Goal: Navigation & Orientation: Find specific page/section

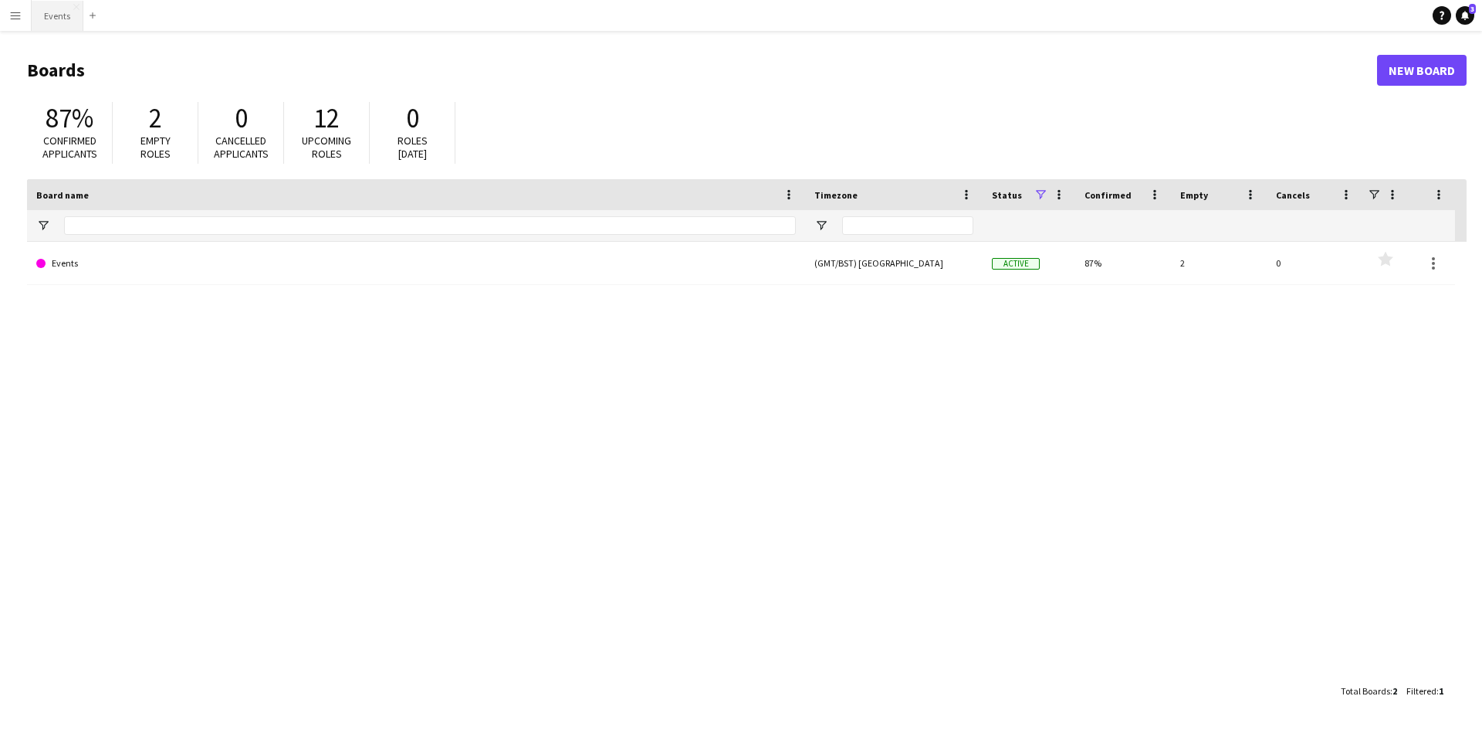
click at [59, 19] on button "Events Close" at bounding box center [58, 16] width 52 height 30
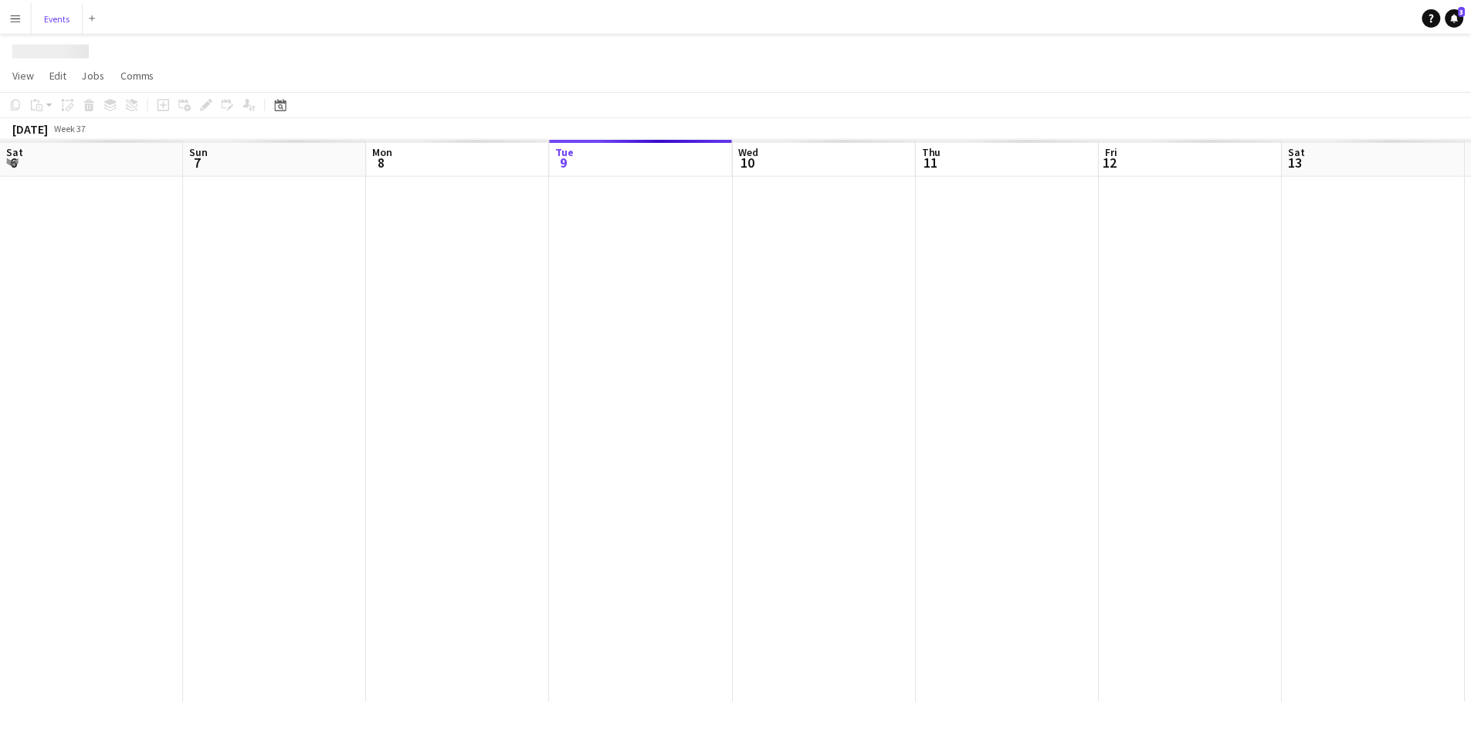
scroll to position [0, 369]
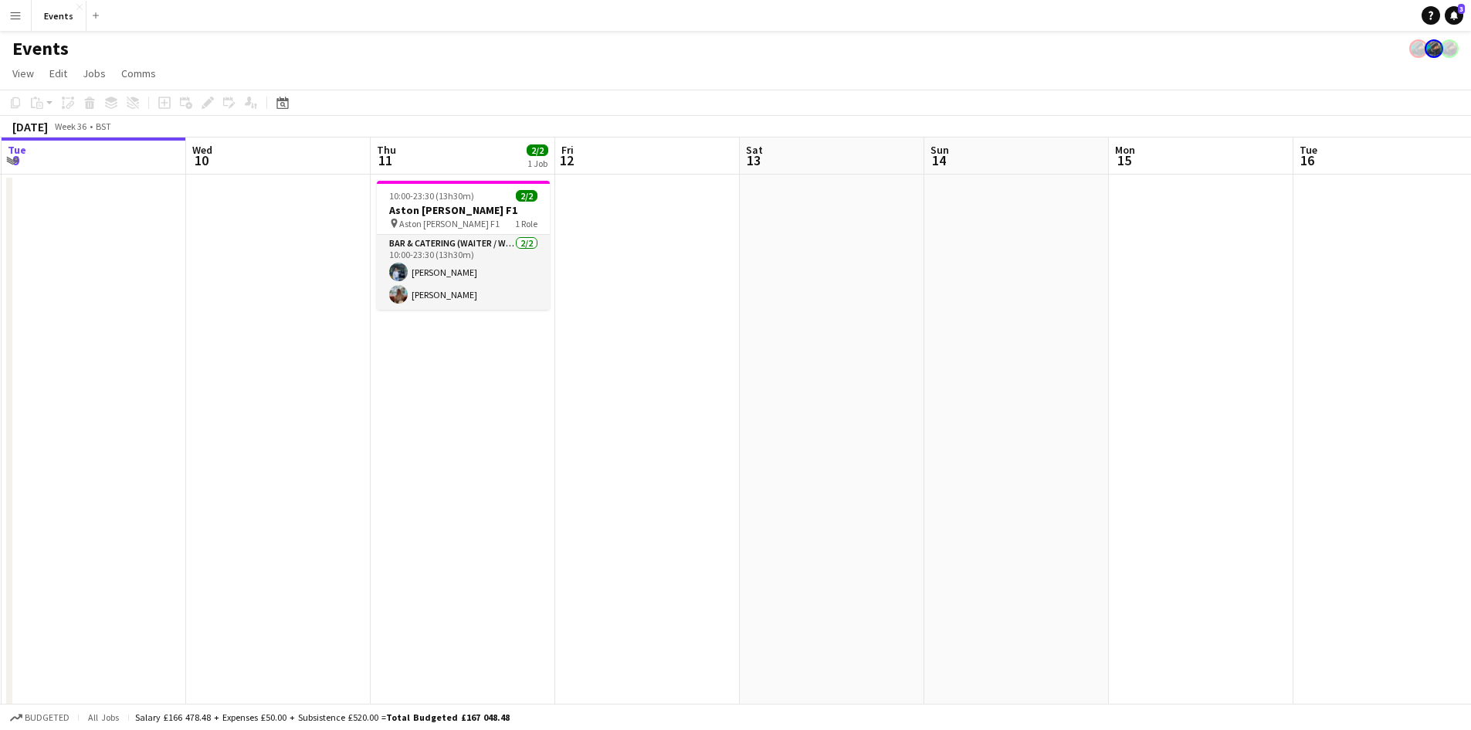
drag, startPoint x: 1081, startPoint y: 372, endPoint x: 524, endPoint y: 440, distance: 560.7
click at [524, 440] on app-calendar-viewport "Sat 6 5/5 2 Jobs Sun 7 3/3 2 Jobs Mon 8 Tue 9 Wed 10 Thu 11 2/2 1 Job Fri 12 Sa…" at bounding box center [735, 485] width 1471 height 697
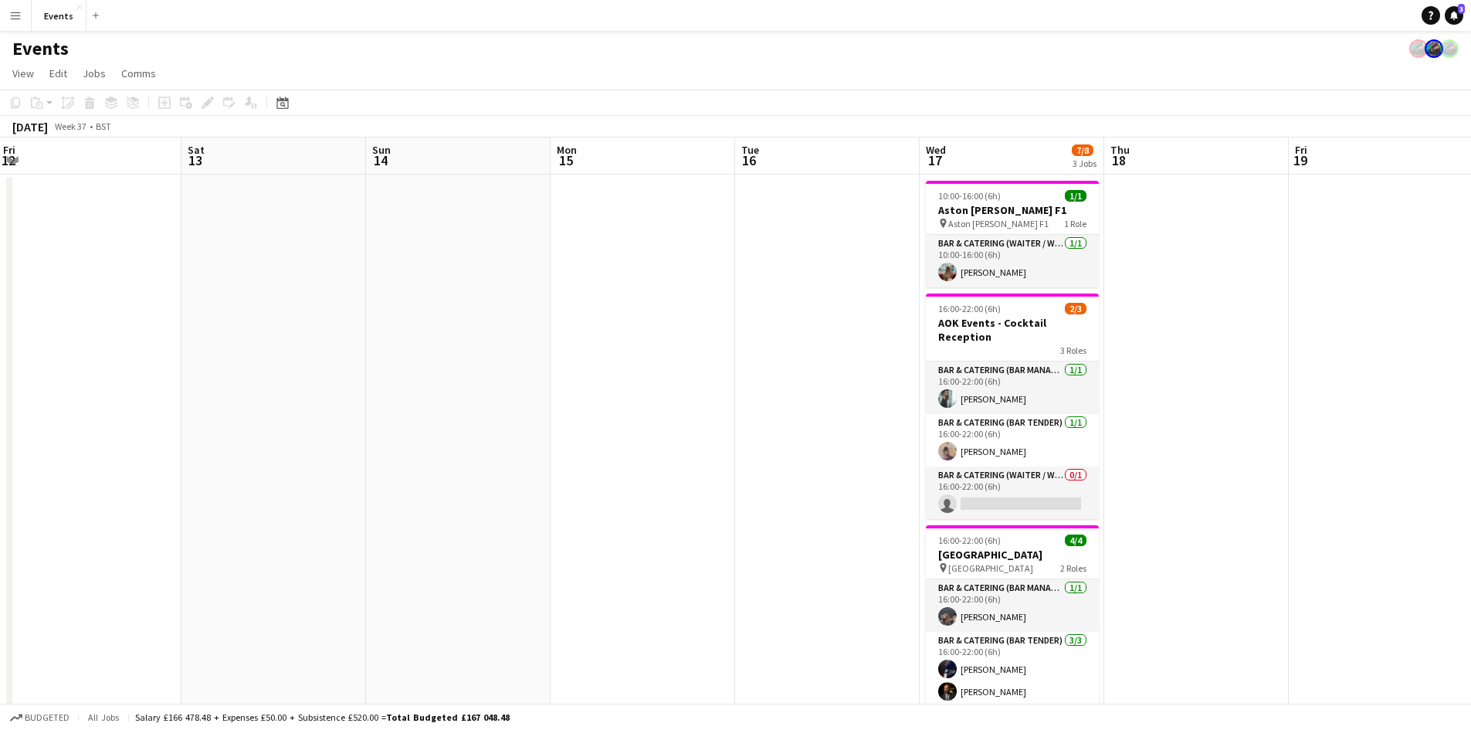
drag, startPoint x: 1047, startPoint y: 478, endPoint x: 459, endPoint y: 494, distance: 588.5
click at [473, 494] on app-calendar-viewport "Tue 9 Wed 10 Thu 11 2/2 1 Job Fri 12 Sat 13 Sun 14 Mon 15 Tue 16 Wed 17 7/8 3 J…" at bounding box center [735, 485] width 1471 height 697
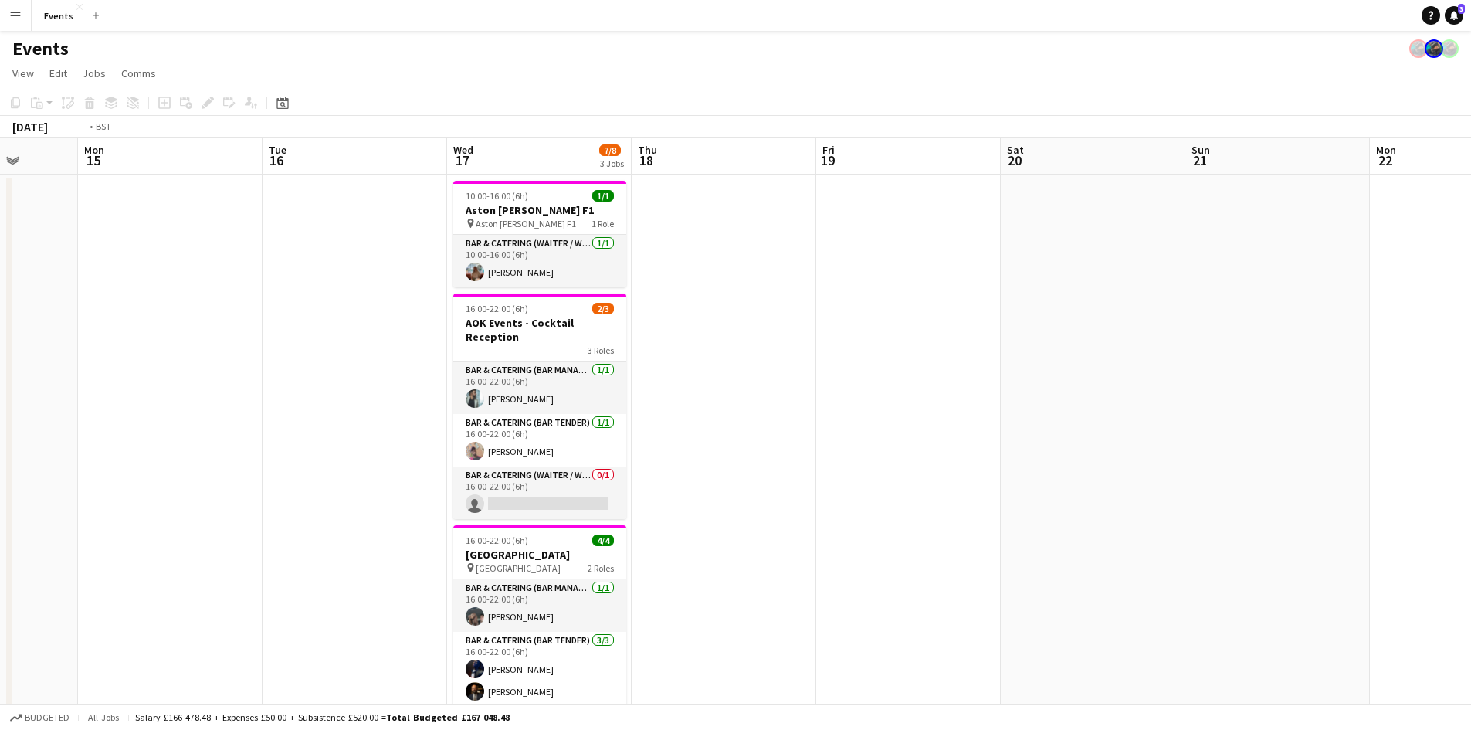
drag, startPoint x: 1093, startPoint y: 433, endPoint x: 250, endPoint y: 467, distance: 843.7
click at [251, 468] on app-calendar-viewport "Fri 12 Sat 13 Sun 14 Mon 15 Tue 16 Wed 17 7/8 3 Jobs Thu 18 Fri 19 Sat 20 Sun 2…" at bounding box center [735, 485] width 1471 height 697
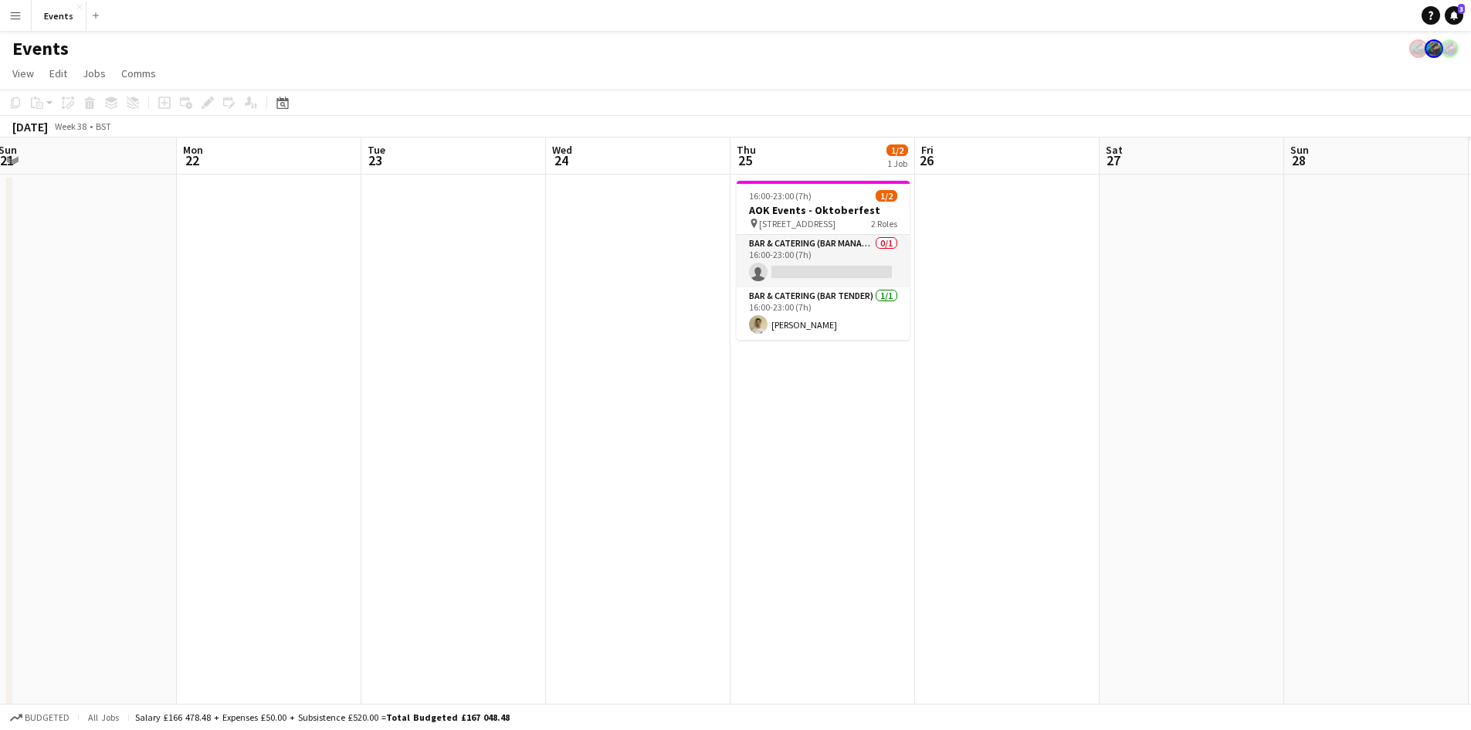
scroll to position [0, 513]
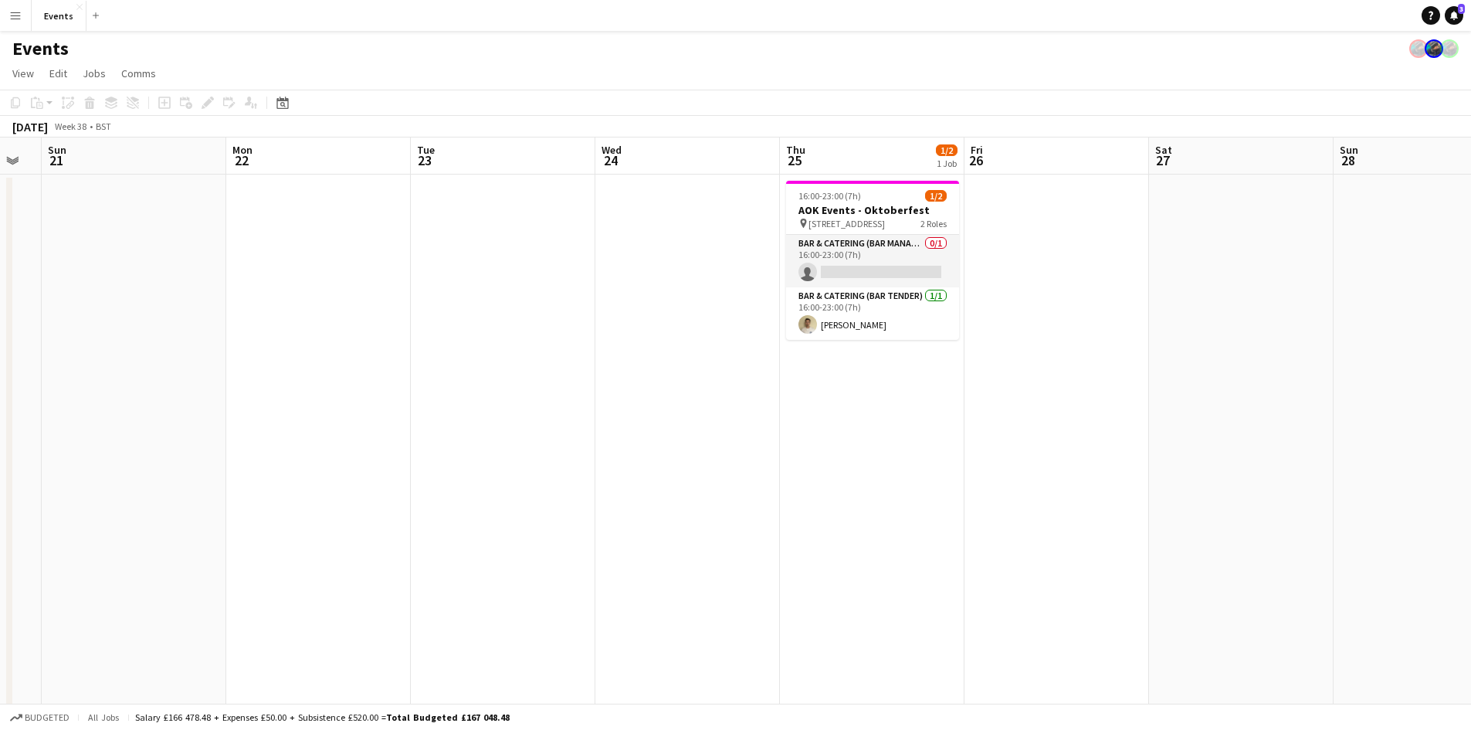
drag, startPoint x: 736, startPoint y: 459, endPoint x: 676, endPoint y: 461, distance: 60.2
click at [676, 461] on app-calendar-viewport "Thu 18 Fri 19 Sat 20 Sun 21 Mon 22 Tue 23 Wed 24 Thu 25 1/2 1 Job Fri 26 Sat 27…" at bounding box center [735, 485] width 1471 height 697
click at [1159, 367] on app-date-cell at bounding box center [1240, 468] width 185 height 589
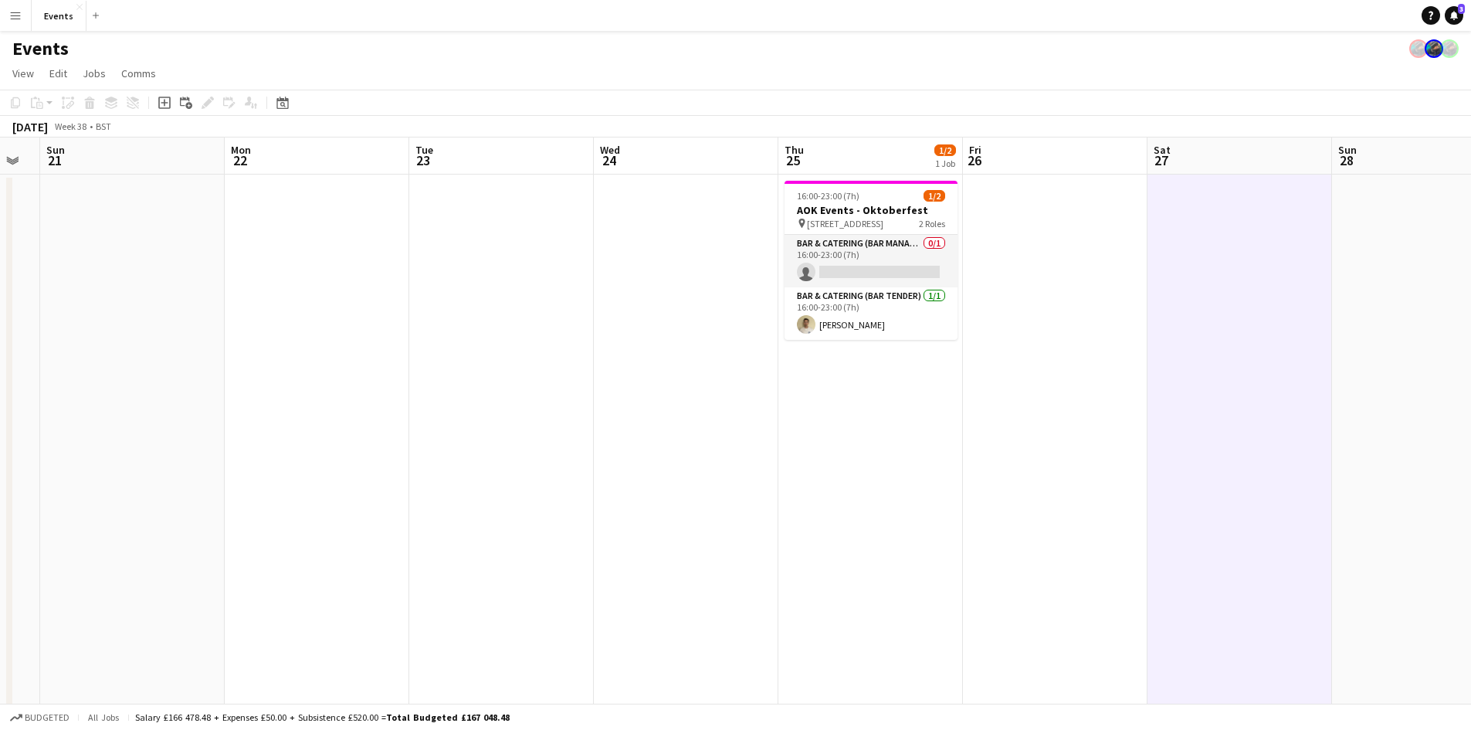
scroll to position [0, 465]
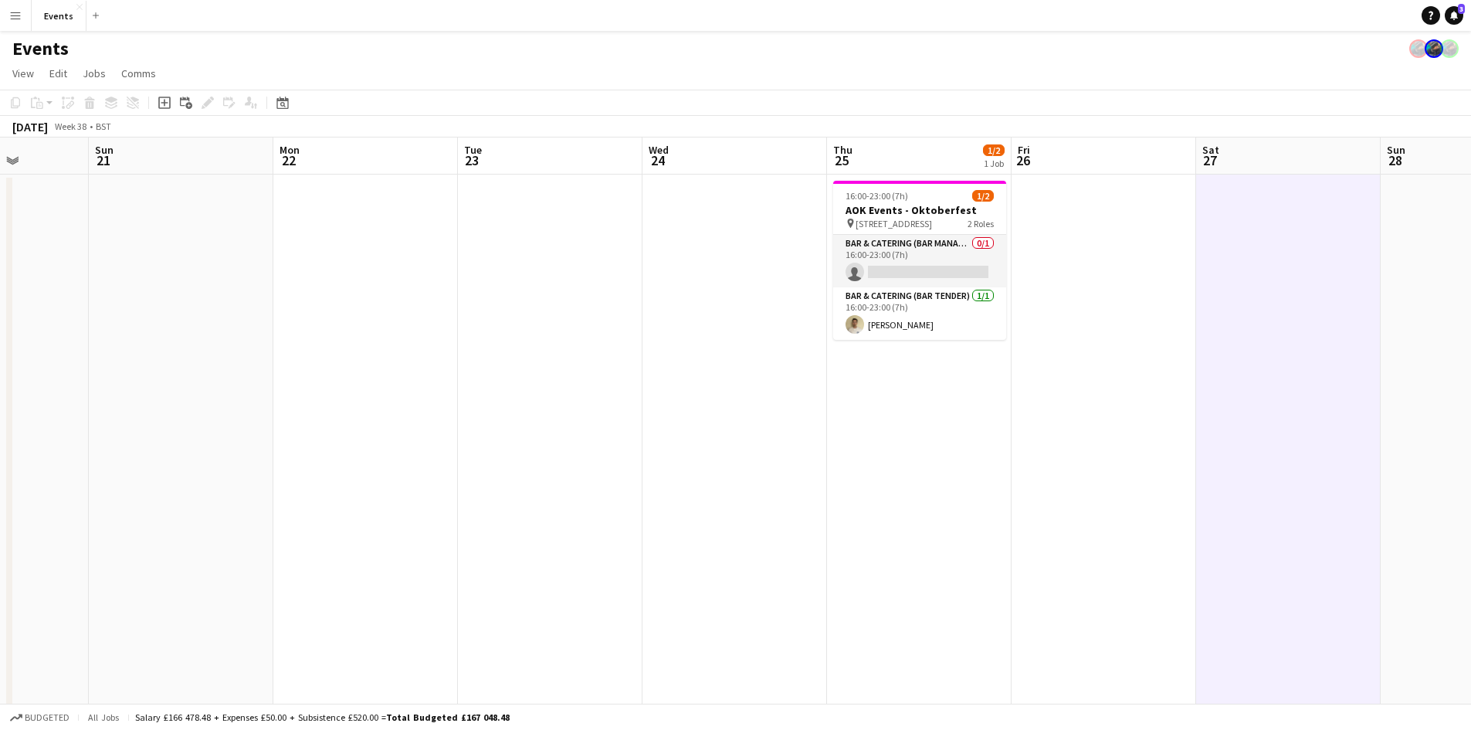
drag, startPoint x: 874, startPoint y: 407, endPoint x: 923, endPoint y: 401, distance: 49.0
click at [923, 401] on app-calendar-viewport "Thu 18 Fri 19 Sat 20 Sun 21 Mon 22 Tue 23 Wed 24 Thu 25 1/2 1 Job Fri 26 Sat 27…" at bounding box center [735, 485] width 1471 height 697
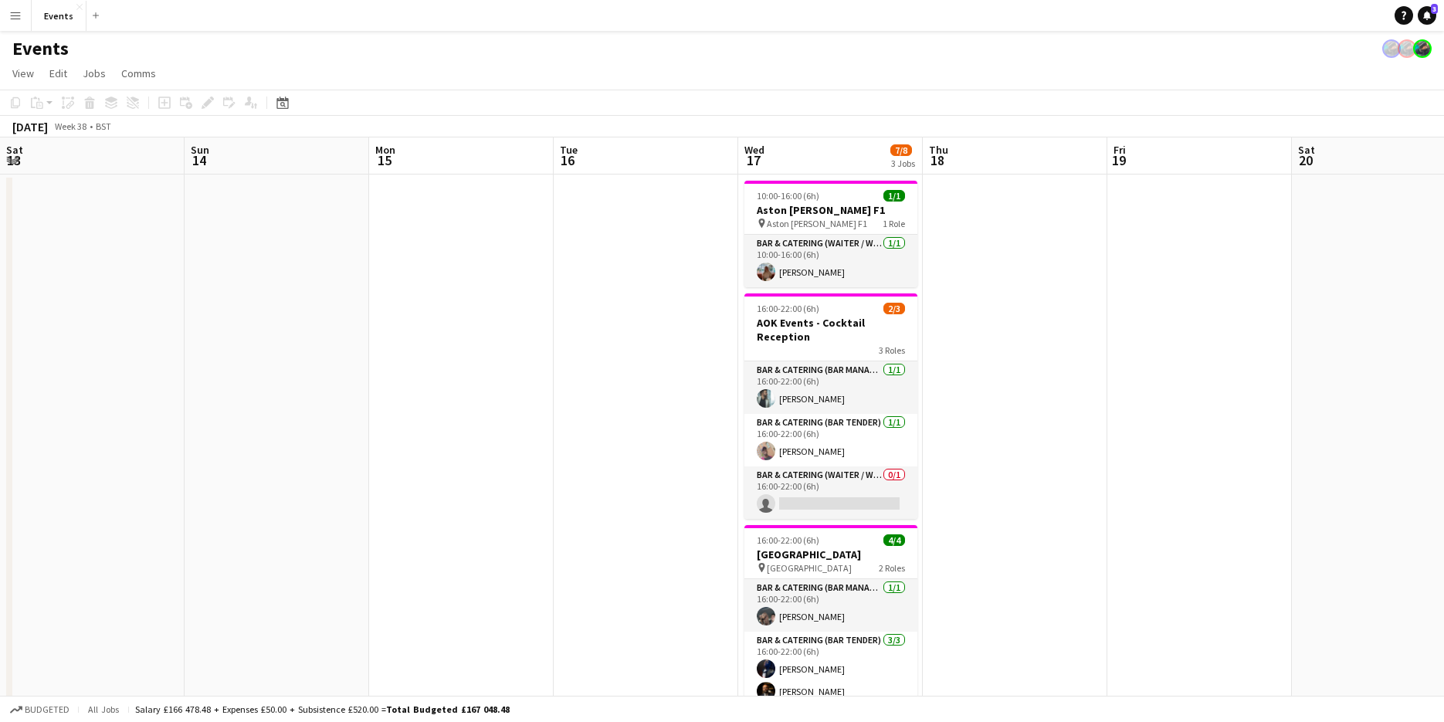
scroll to position [0, 410]
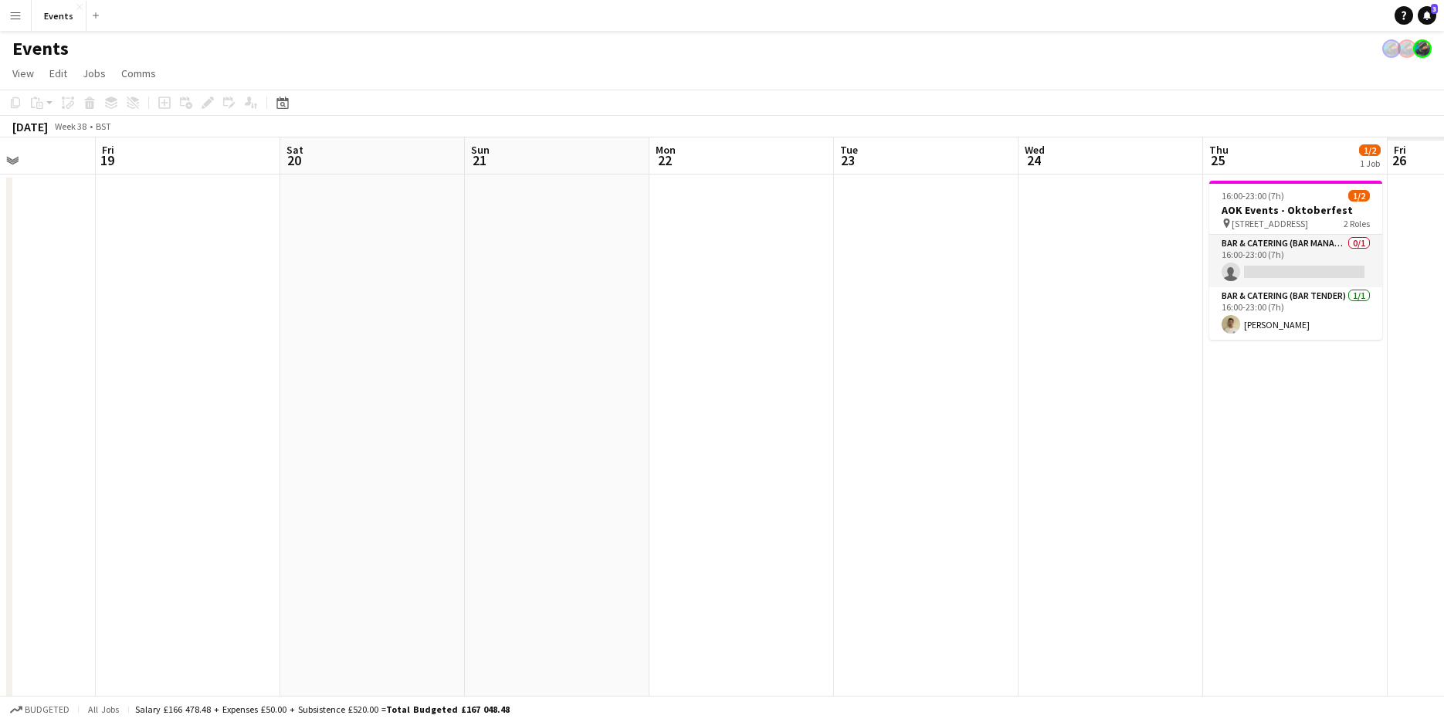
drag, startPoint x: 1071, startPoint y: 335, endPoint x: 469, endPoint y: 506, distance: 625.1
click at [469, 506] on app-calendar-viewport "Mon 15 Tue 16 Wed 17 7/8 3 Jobs Thu 18 Fri 19 Sat 20 Sun 21 Mon 22 Tue 23 Wed 2…" at bounding box center [722, 485] width 1444 height 697
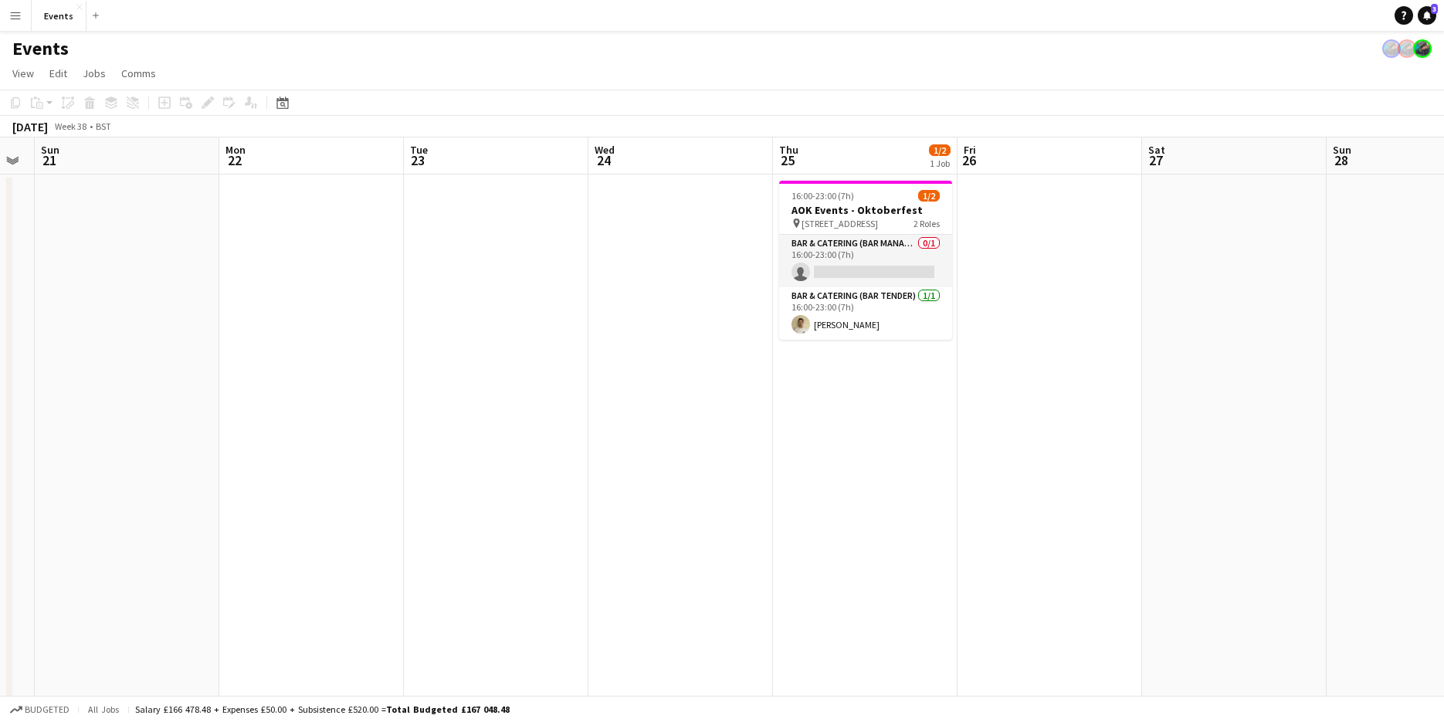
drag, startPoint x: 957, startPoint y: 395, endPoint x: 342, endPoint y: 515, distance: 626.8
click at [342, 515] on app-calendar-viewport "Thu 18 Fri 19 Sat 20 Sun 21 Mon 22 Tue 23 Wed 24 Thu 25 1/2 1 Job Fri 26 Sat 27…" at bounding box center [722, 485] width 1444 height 697
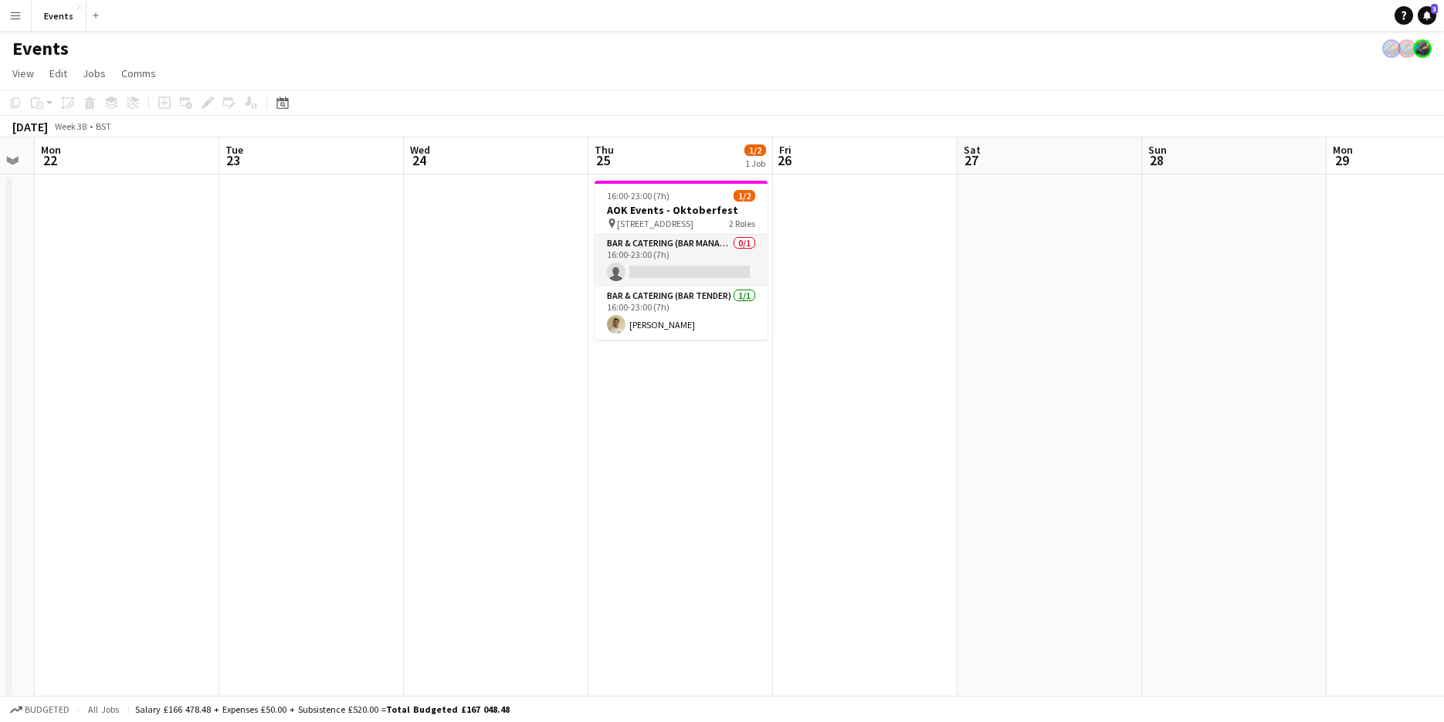
scroll to position [0, 520]
drag, startPoint x: 293, startPoint y: 433, endPoint x: 963, endPoint y: 355, distance: 674.6
click at [928, 361] on app-calendar-viewport "Fri 19 Sat 20 Sun 21 Mon 22 Tue 23 Wed 24 Thu 25 1/2 1 Job Fri 26 Sat 27 Sun 28…" at bounding box center [722, 485] width 1444 height 697
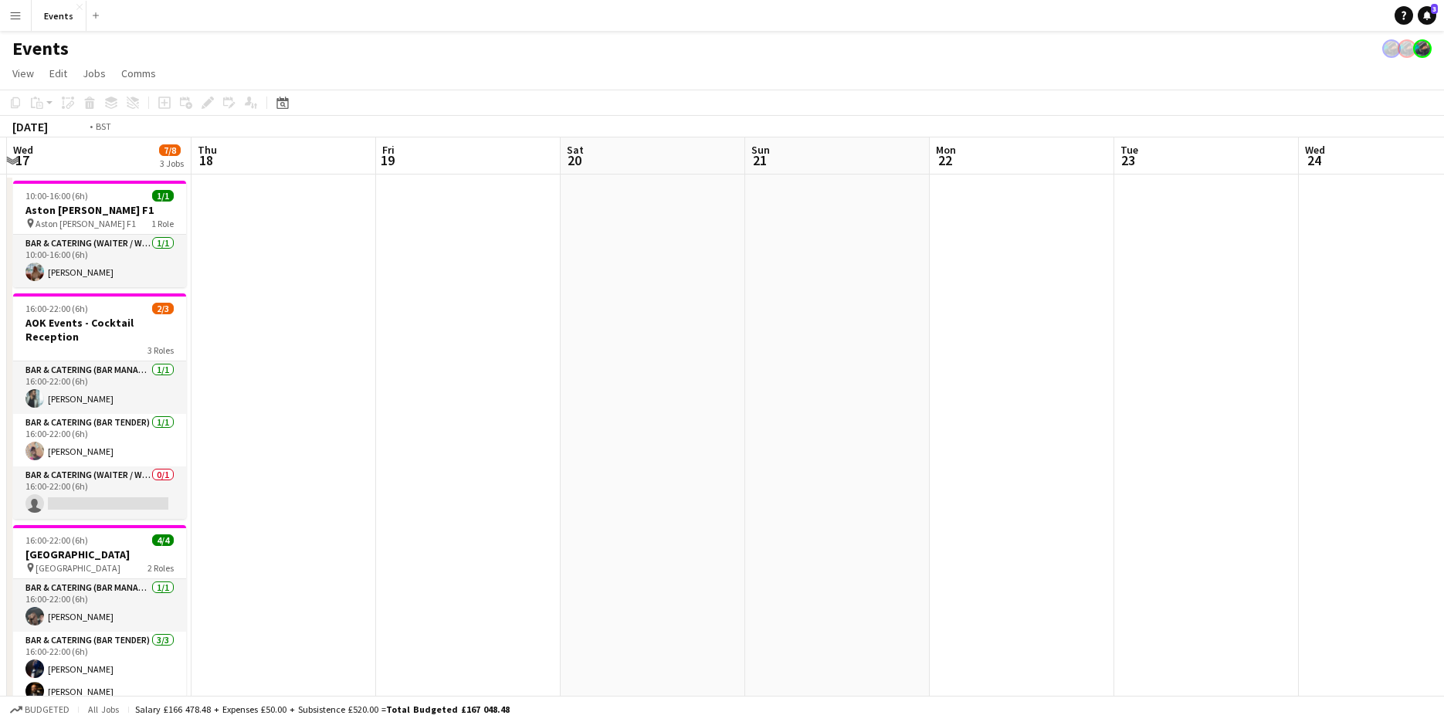
drag, startPoint x: 285, startPoint y: 516, endPoint x: 1208, endPoint y: 346, distance: 938.8
click at [1207, 351] on app-calendar-viewport "Mon 15 Tue 16 Wed 17 7/8 3 Jobs Thu 18 Fri 19 Sat 20 Sun 21 Mon 22 Tue 23 Wed 2…" at bounding box center [722, 485] width 1444 height 697
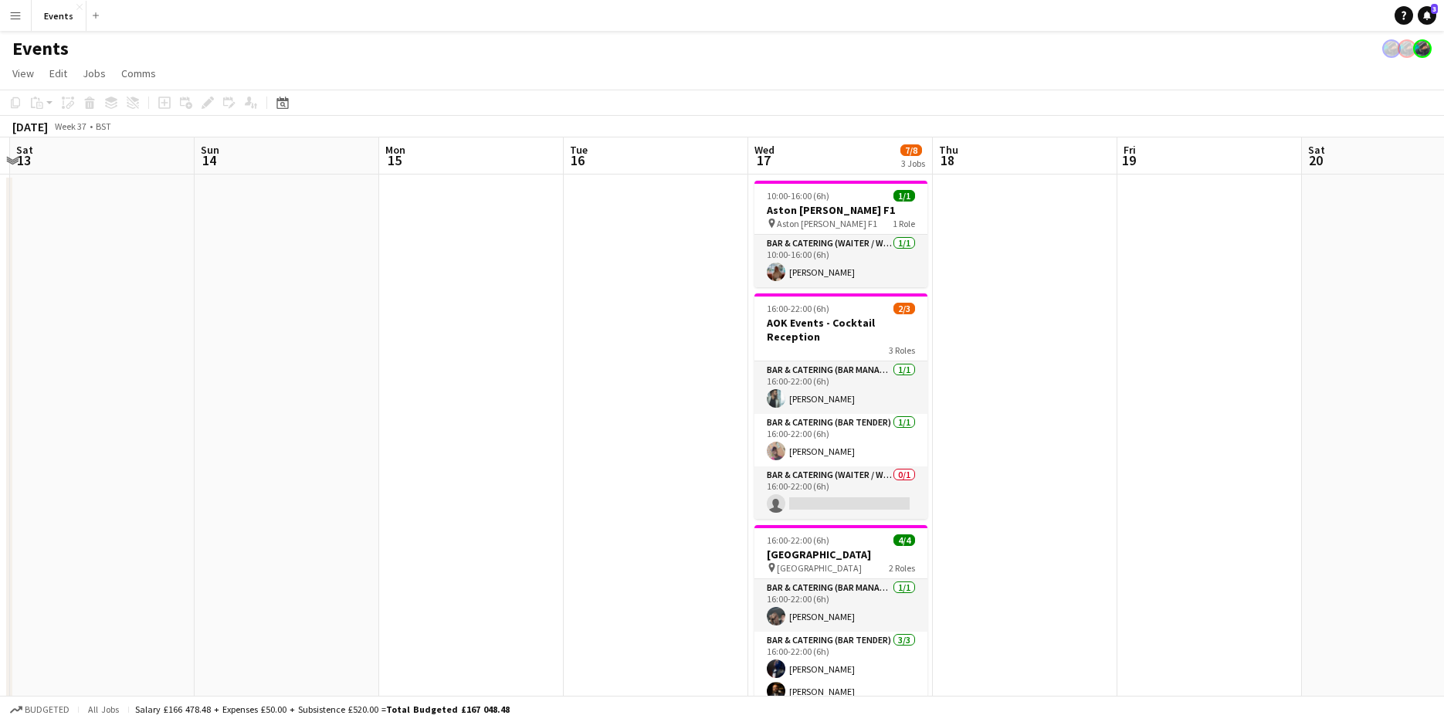
drag, startPoint x: 303, startPoint y: 551, endPoint x: 1017, endPoint y: 469, distance: 718.7
click at [933, 479] on app-calendar-viewport "Thu 11 2/2 1 Job Fri 12 Sat 13 Sun 14 Mon 15 Tue 16 Wed 17 7/8 3 Jobs Thu 18 Fr…" at bounding box center [722, 485] width 1444 height 697
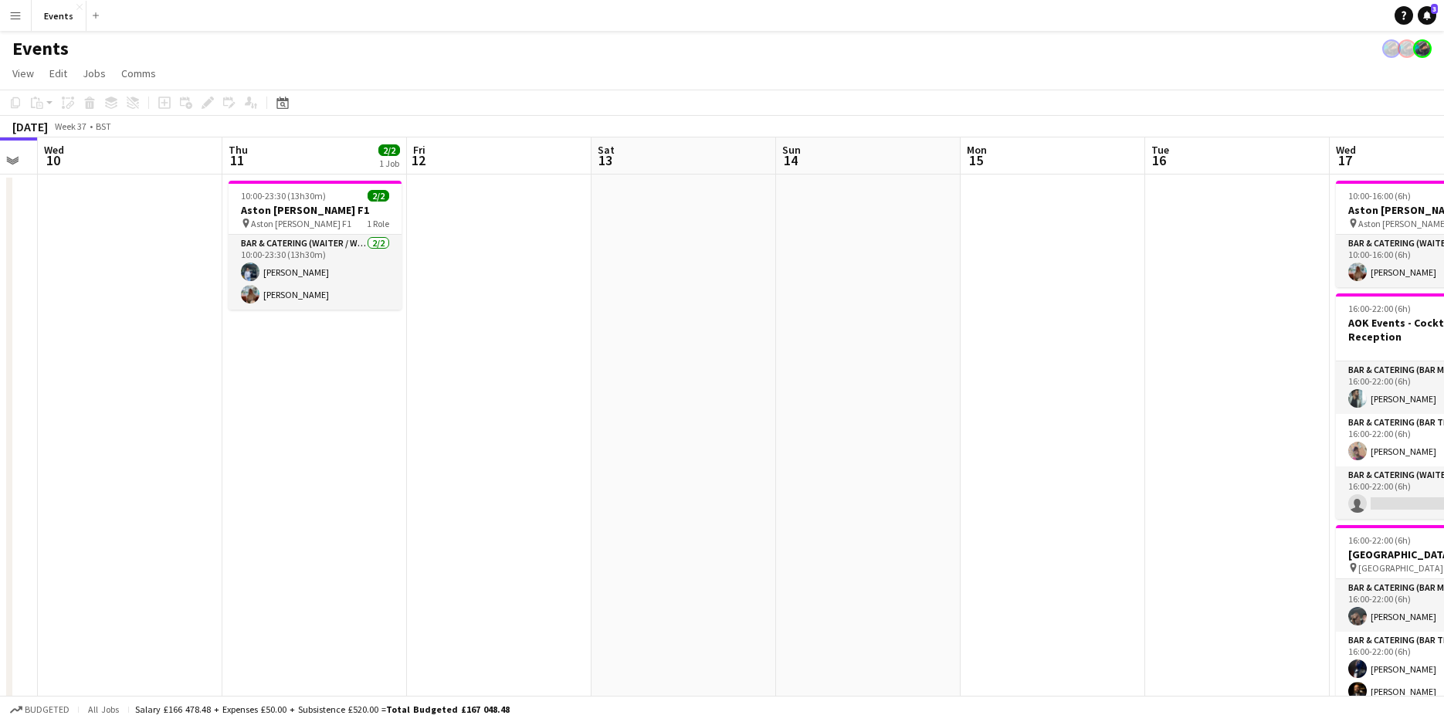
drag, startPoint x: 959, startPoint y: 423, endPoint x: 13, endPoint y: 435, distance: 945.7
click at [34, 432] on app-calendar-viewport "Sun 7 3/3 2 Jobs Mon 8 Tue 9 Wed 10 Thu 11 2/2 1 Job Fri 12 Sat 13 Sun 14 Mon 1…" at bounding box center [722, 485] width 1444 height 697
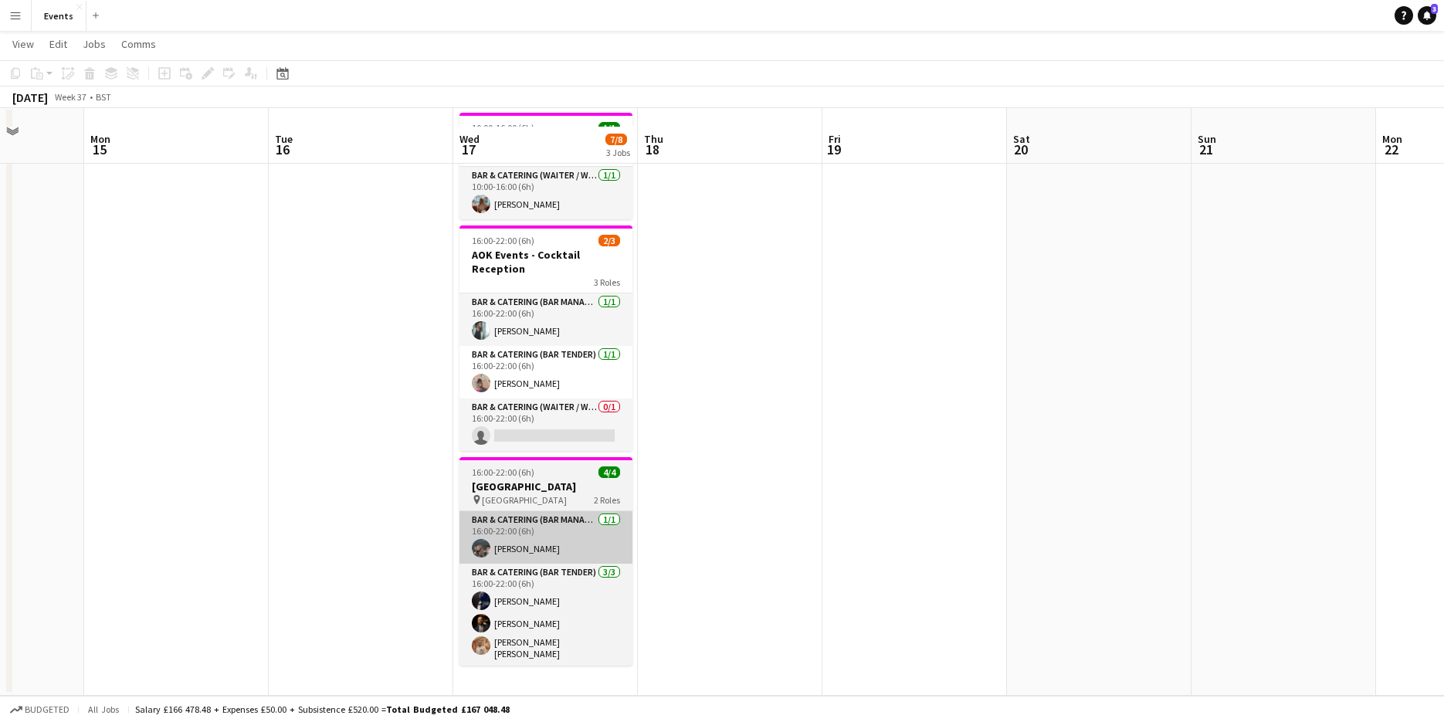
scroll to position [0, 0]
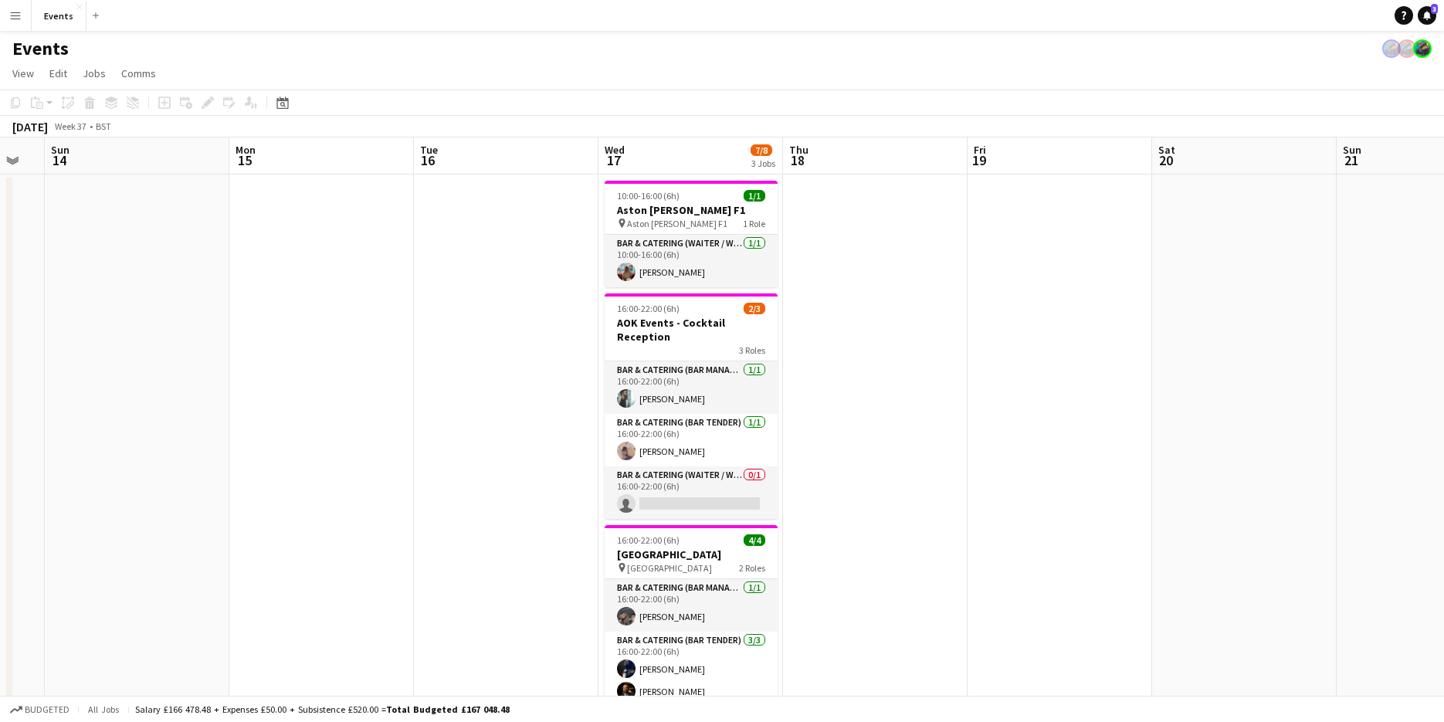
drag, startPoint x: 269, startPoint y: 440, endPoint x: 513, endPoint y: 400, distance: 247.2
click at [513, 400] on app-calendar-viewport "Fri 12 Sat 13 Sun 14 Mon 15 Tue 16 Wed 17 7/8 3 Jobs Thu 18 Fri 19 Sat 20 Sun 2…" at bounding box center [722, 485] width 1444 height 697
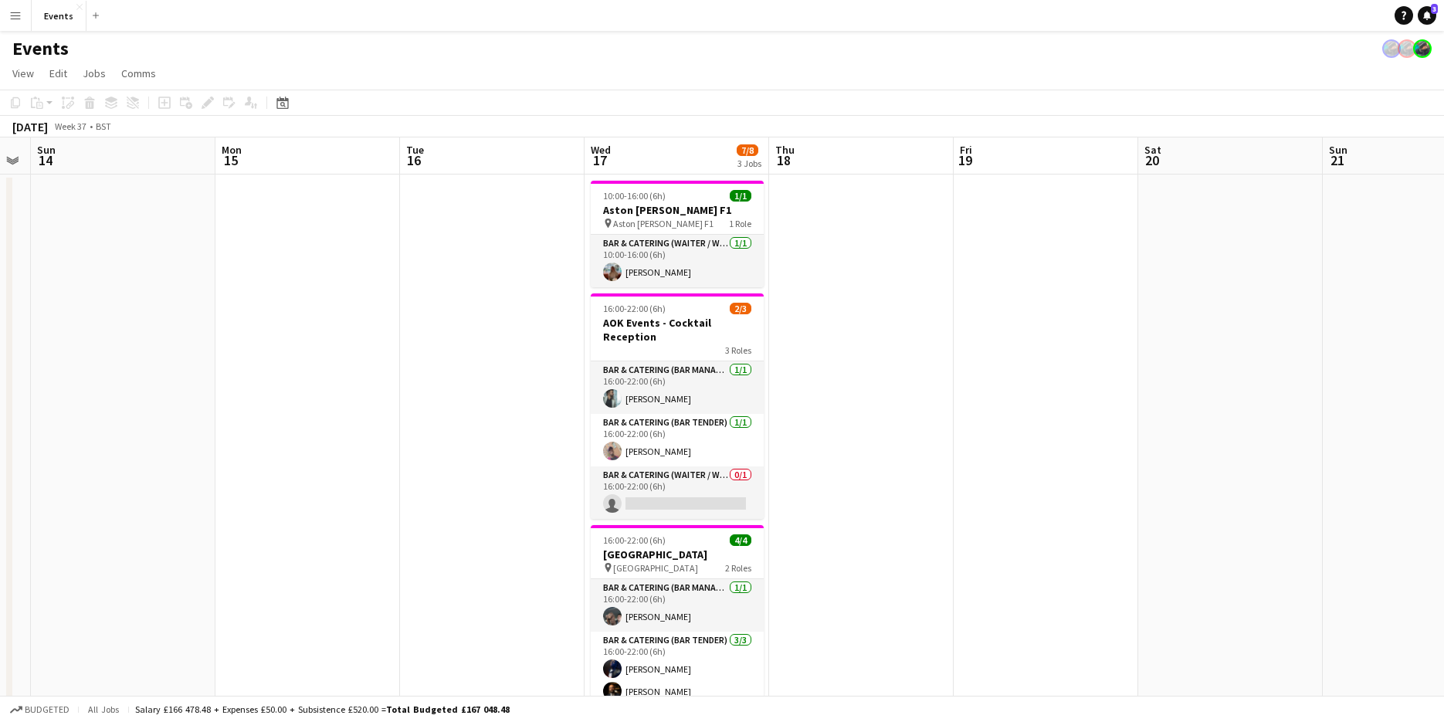
drag, startPoint x: 176, startPoint y: 381, endPoint x: 1024, endPoint y: 360, distance: 848.7
click at [1024, 360] on app-calendar-viewport "Thu 11 2/2 1 Job Fri 12 Sat 13 Sun 14 Mon 15 Tue 16 Wed 17 7/8 3 Jobs Thu 18 Fr…" at bounding box center [722, 485] width 1444 height 697
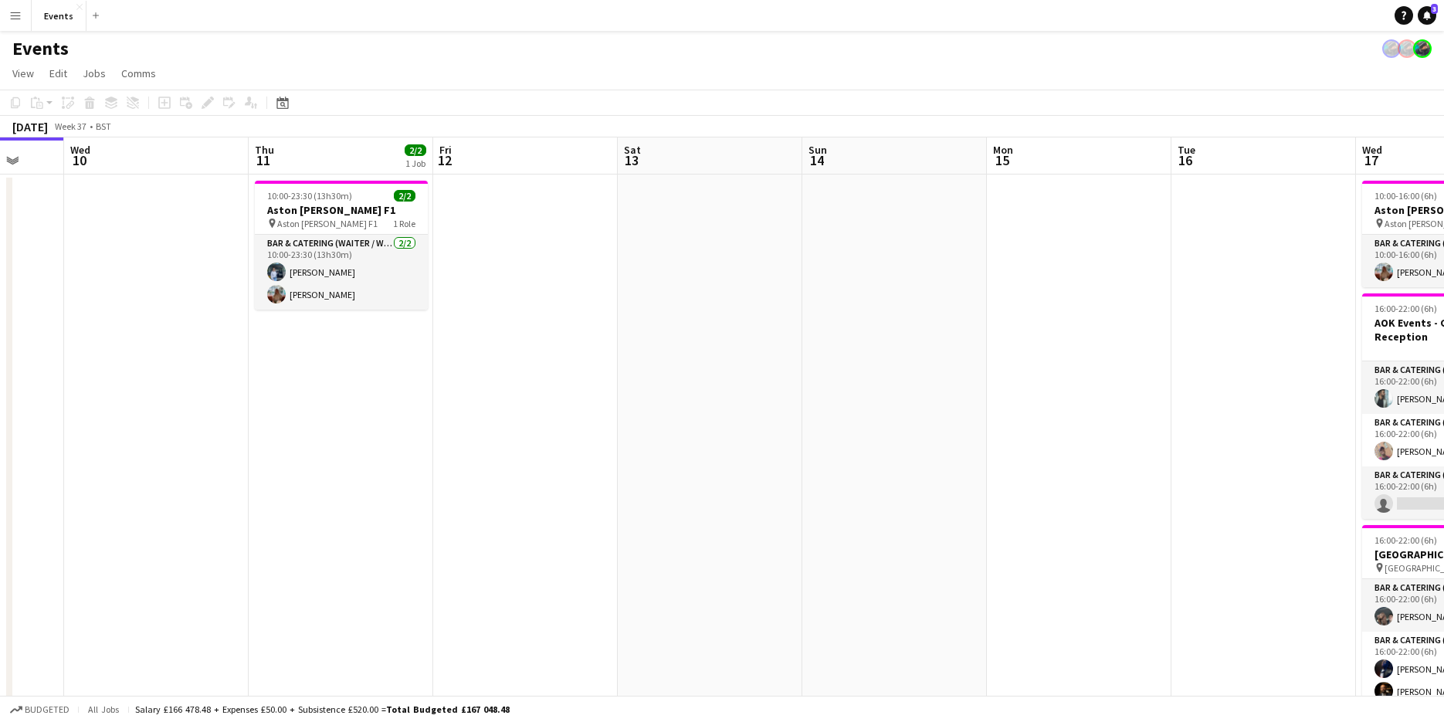
drag, startPoint x: 719, startPoint y: 493, endPoint x: 374, endPoint y: 540, distance: 347.6
click at [374, 540] on app-calendar-viewport "Sun 7 3/3 2 Jobs Mon 8 Tue 9 Wed 10 Thu 11 2/2 1 Job Fri 12 Sat 13 Sun 14 Mon 1…" at bounding box center [722, 485] width 1444 height 697
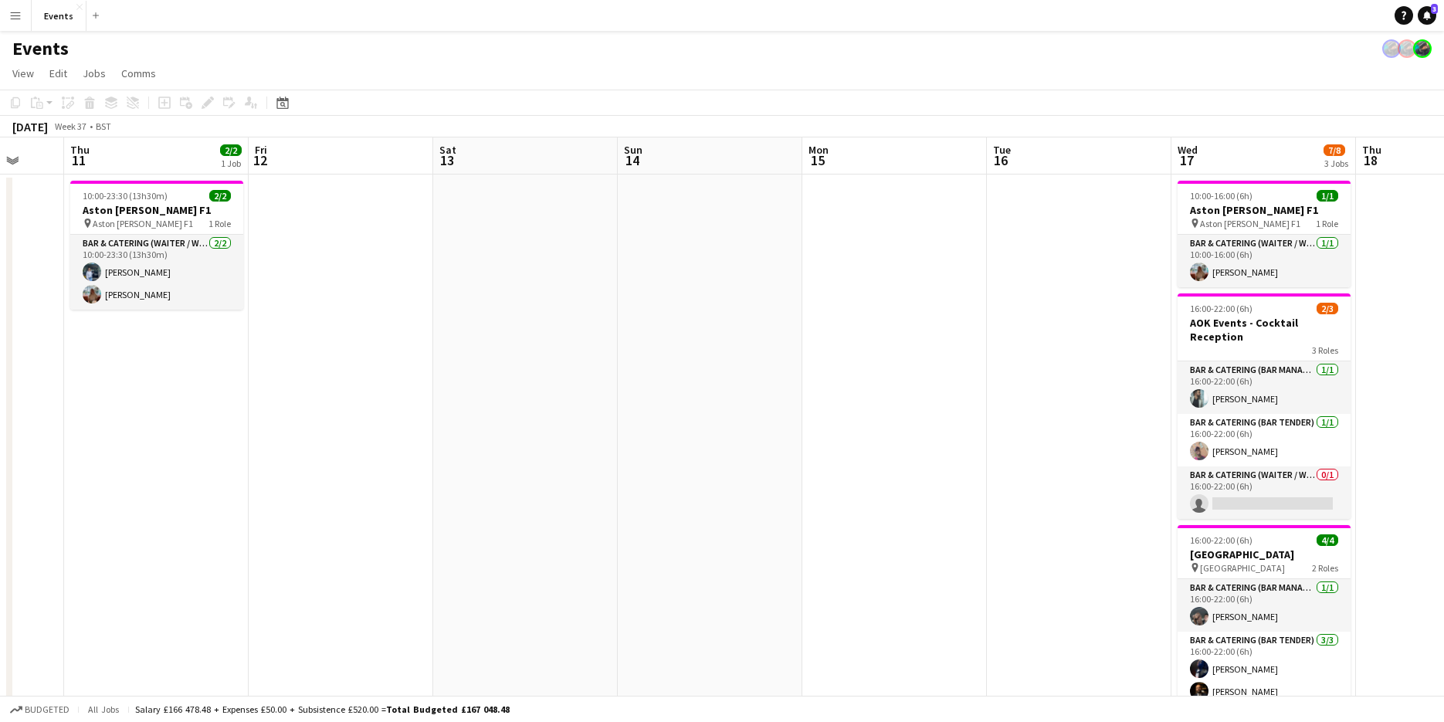
scroll to position [0, 485]
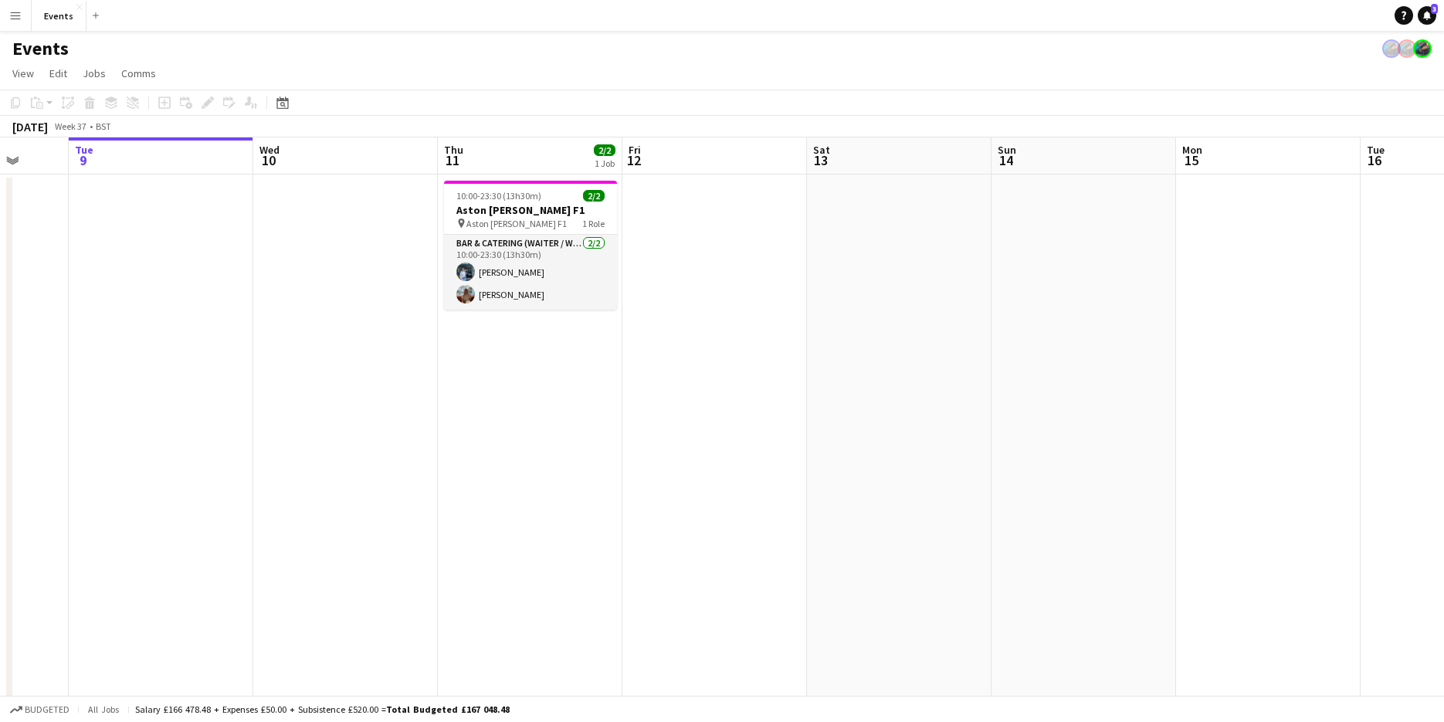
drag, startPoint x: 374, startPoint y: 540, endPoint x: 748, endPoint y: 523, distance: 374.0
click at [748, 523] on app-calendar-viewport "Sat 6 5/5 2 Jobs Sun 7 3/3 2 Jobs Mon 8 Tue 9 Wed 10 Thu 11 2/2 1 Job Fri 12 Sa…" at bounding box center [722, 485] width 1444 height 697
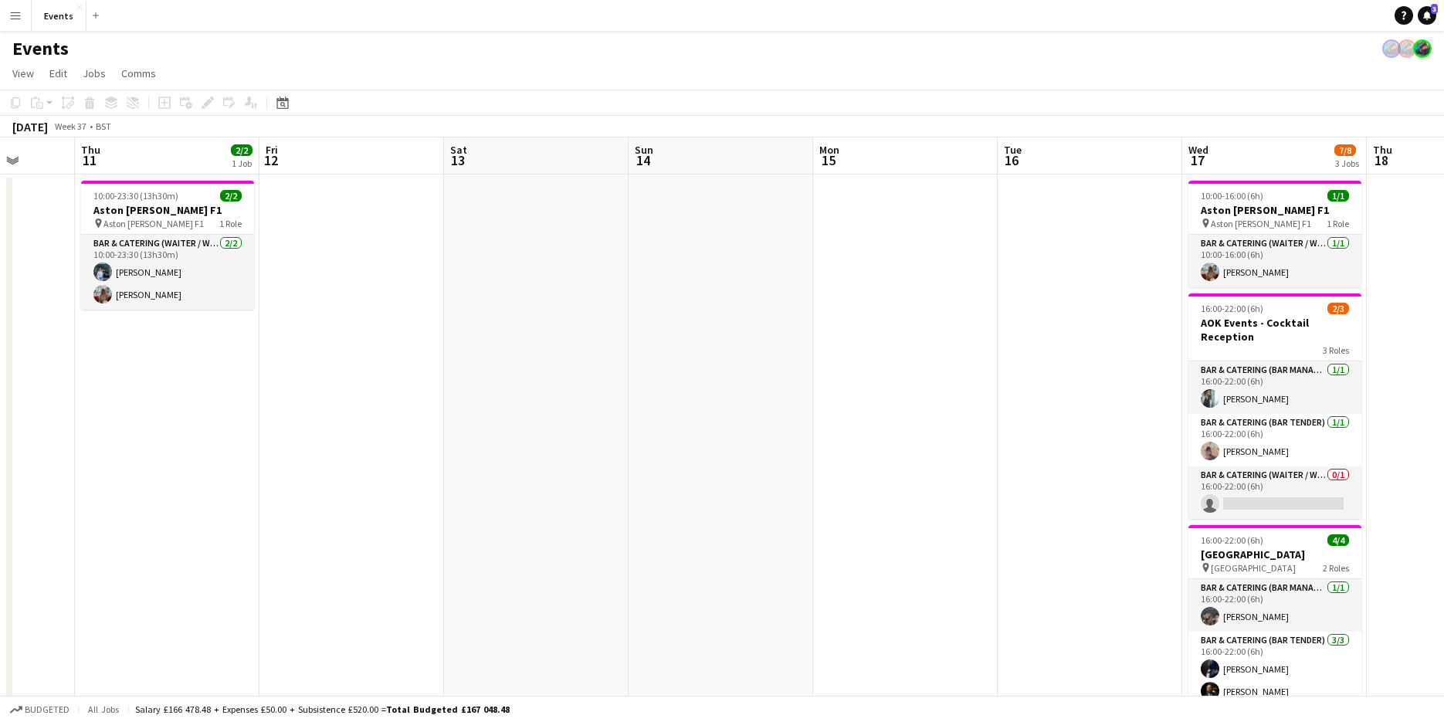
scroll to position [0, 507]
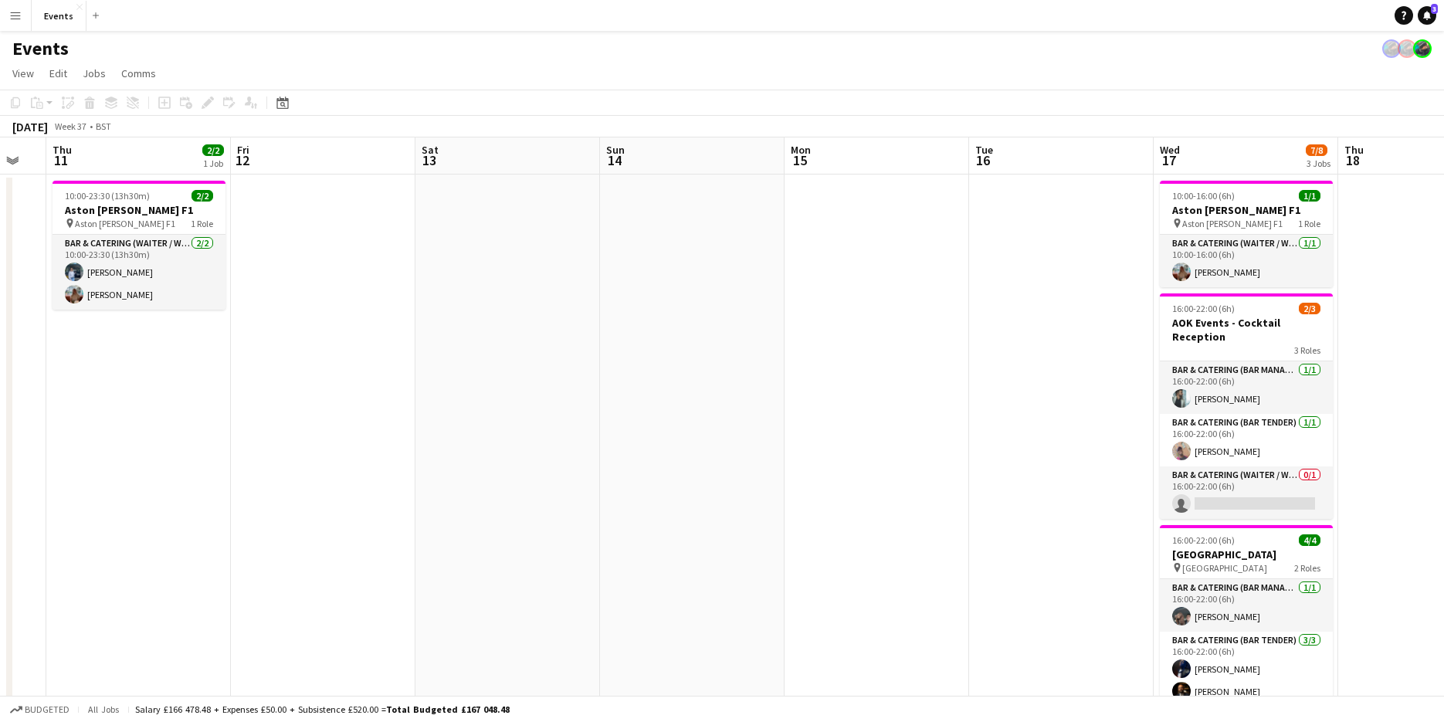
drag, startPoint x: 1009, startPoint y: 450, endPoint x: 618, endPoint y: 483, distance: 392.8
click at [618, 483] on app-calendar-viewport "Mon 8 Tue 9 Wed 10 Thu 11 2/2 1 Job Fri 12 Sat 13 Sun 14 Mon 15 Tue 16 Wed 17 7…" at bounding box center [722, 485] width 1444 height 697
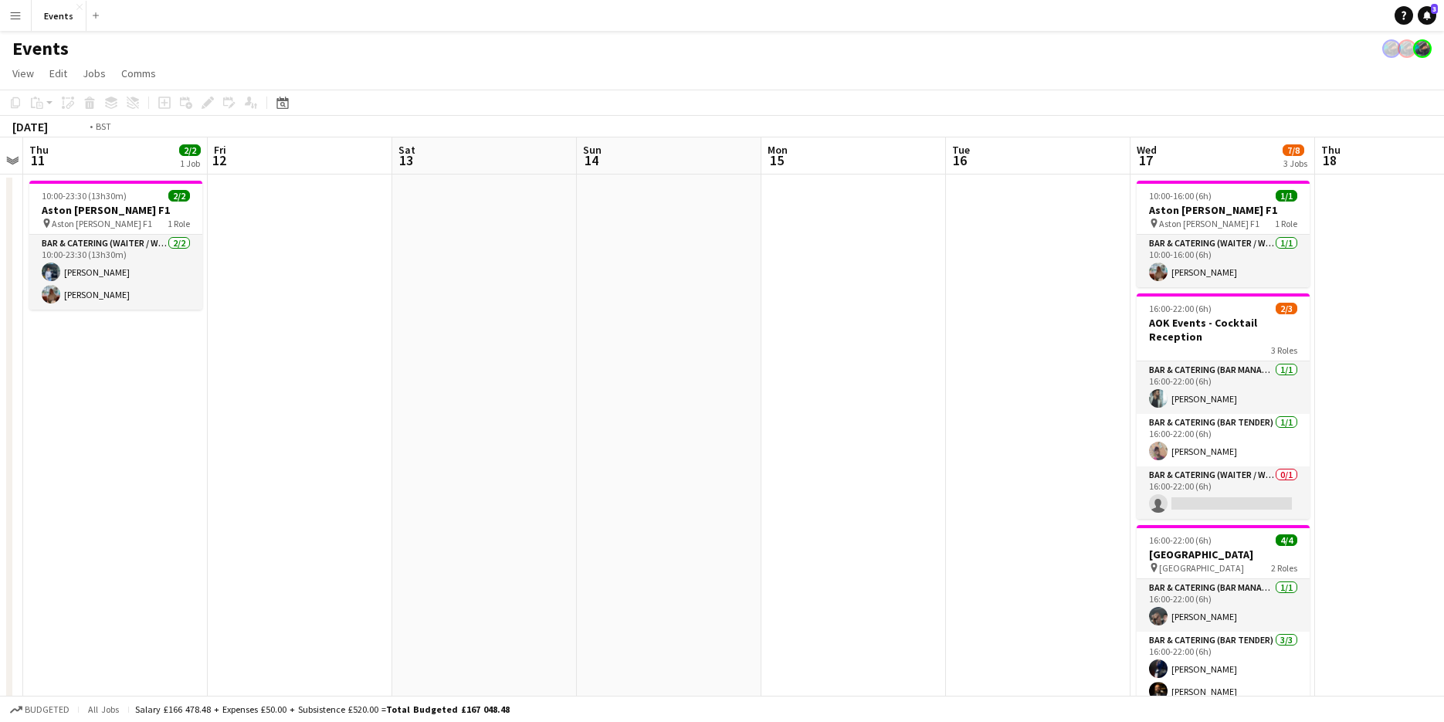
scroll to position [0, 581]
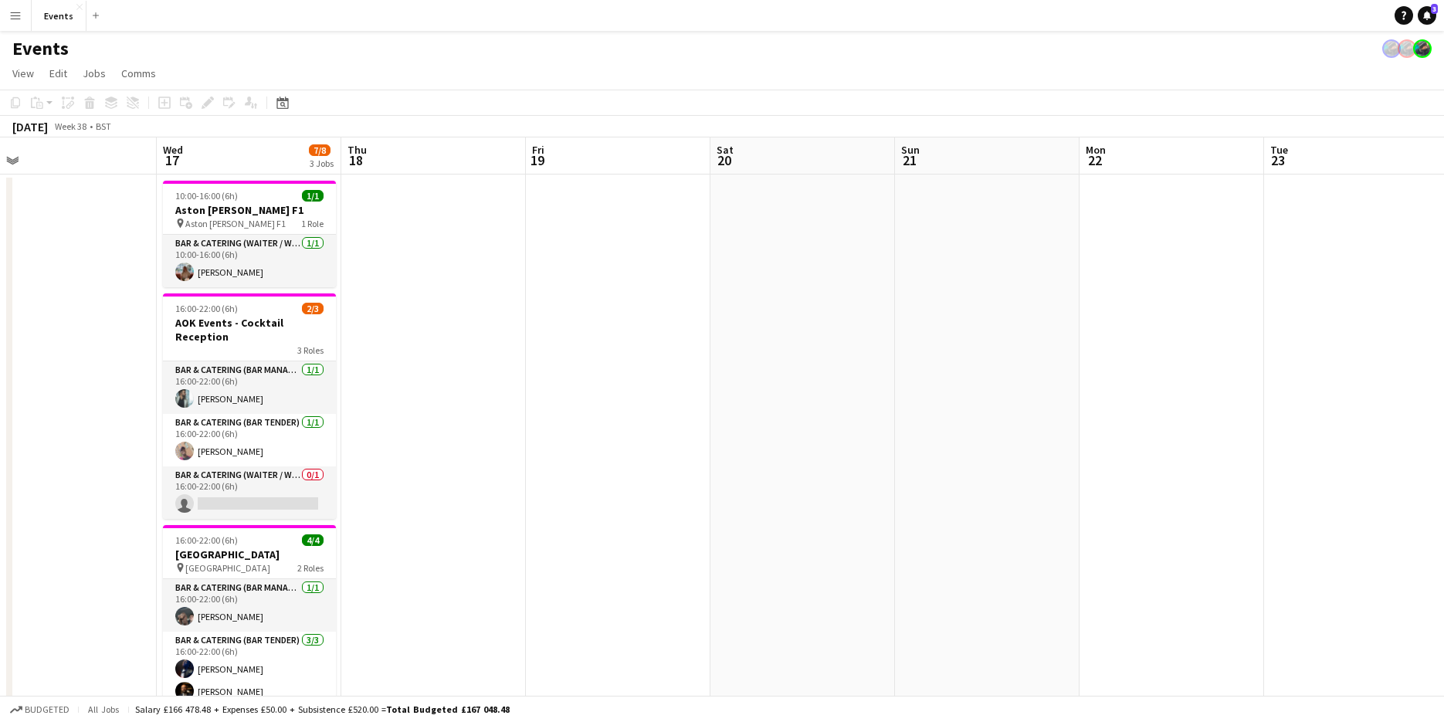
drag, startPoint x: 1000, startPoint y: 471, endPoint x: 3, endPoint y: 476, distance: 996.6
click at [3, 476] on app-calendar-viewport "Sat 13 Sun 14 Mon 15 Tue 16 Wed 17 7/8 3 Jobs Thu 18 Fri 19 Sat 20 Sun 21 Mon 2…" at bounding box center [722, 485] width 1444 height 697
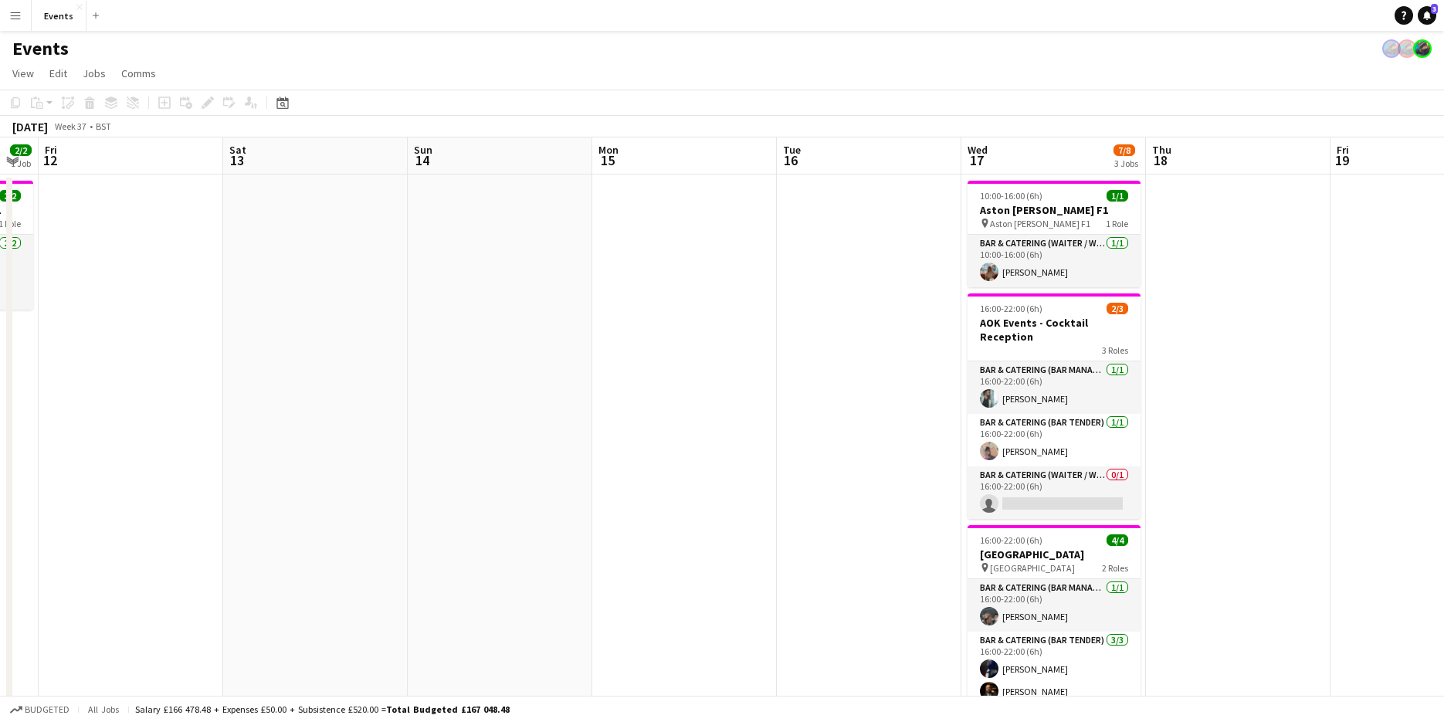
drag, startPoint x: 3, startPoint y: 476, endPoint x: 807, endPoint y: 350, distance: 814.3
click at [807, 350] on app-calendar-viewport "Wed 10 Thu 11 2/2 1 Job Fri 12 Sat 13 Sun 14 Mon 15 Tue 16 Wed 17 7/8 3 Jobs Th…" at bounding box center [722, 485] width 1444 height 697
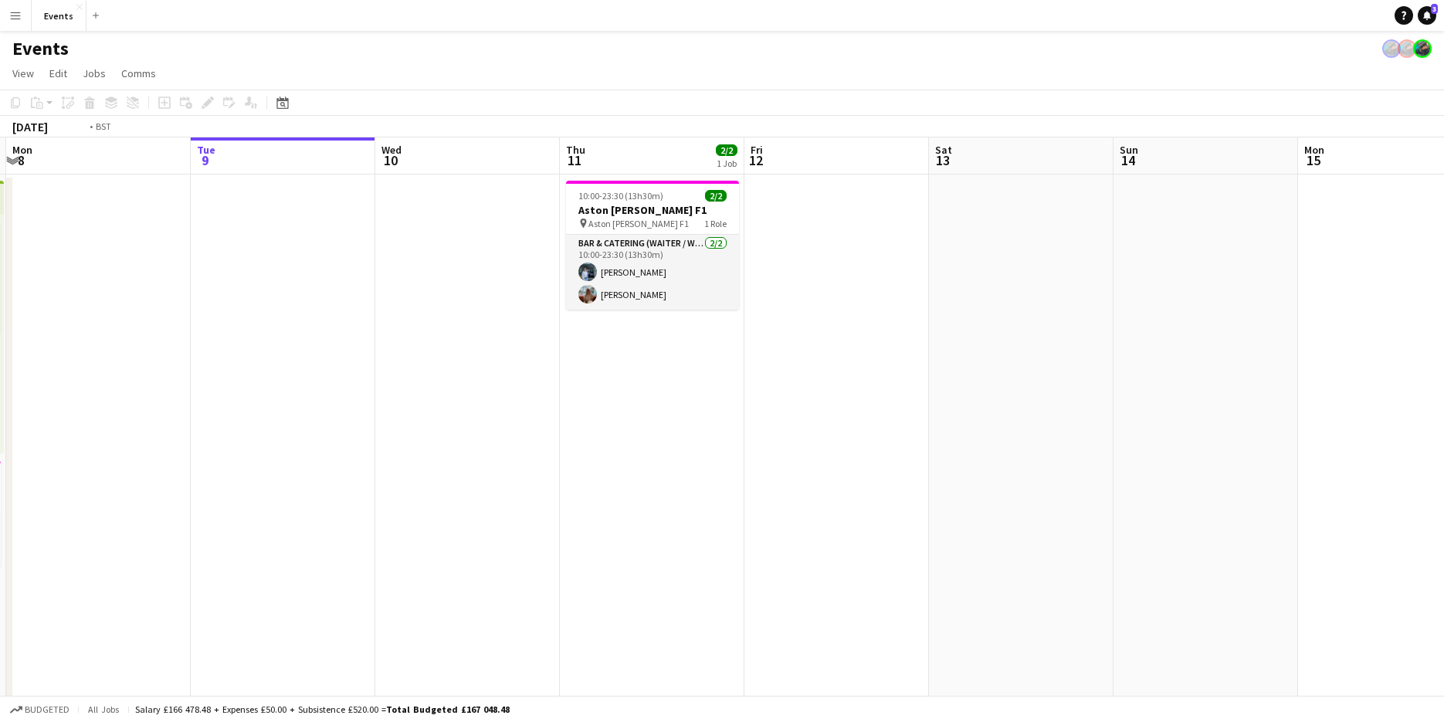
drag, startPoint x: 305, startPoint y: 339, endPoint x: 796, endPoint y: 313, distance: 491.6
click at [796, 313] on app-calendar-viewport "Sat 6 5/5 2 Jobs Sun 7 3/3 2 Jobs Mon 8 Tue 9 Wed 10 Thu 11 2/2 1 Job Fri 12 Sa…" at bounding box center [722, 485] width 1444 height 697
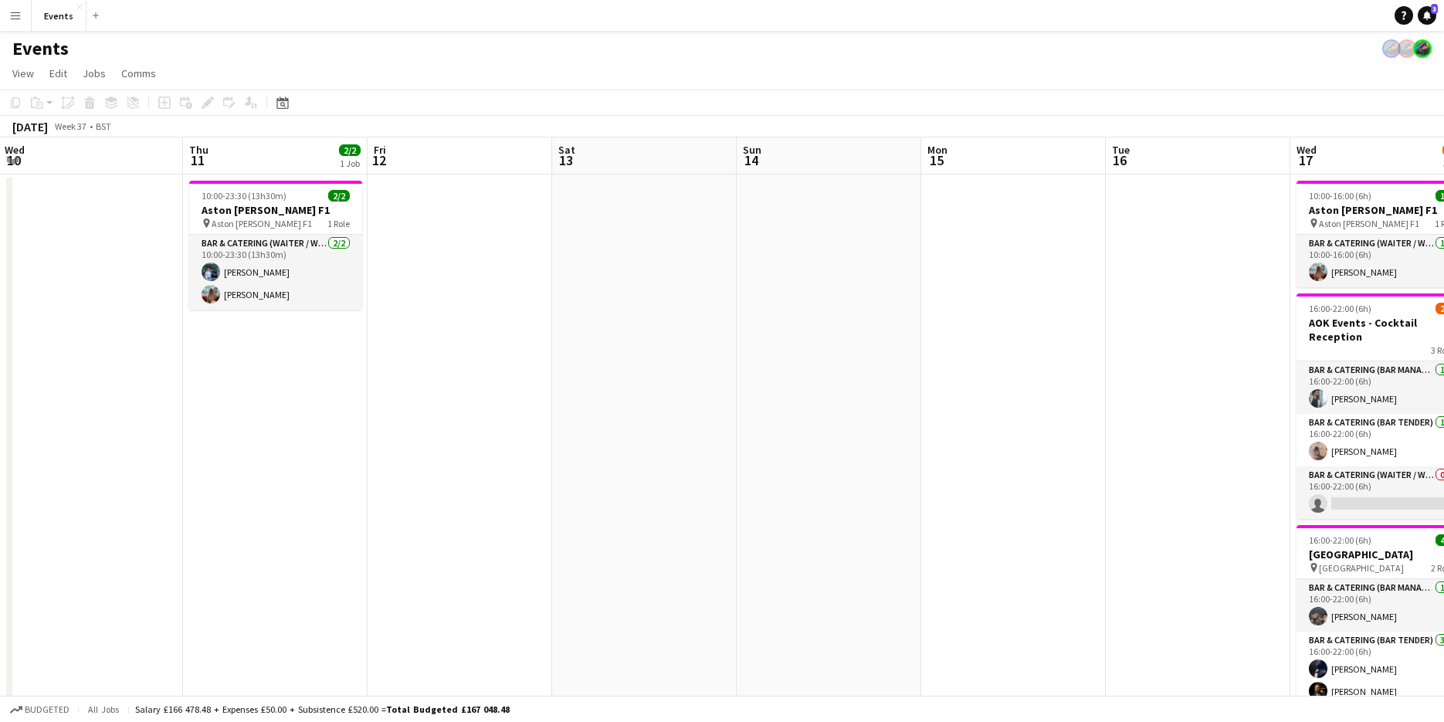
drag, startPoint x: 783, startPoint y: 335, endPoint x: 398, endPoint y: 381, distance: 387.9
click at [398, 381] on app-calendar-viewport "Sun 7 3/3 2 Jobs Mon 8 Tue 9 Wed 10 Thu 11 2/2 1 Job Fri 12 Sat 13 Sun 14 Mon 1…" at bounding box center [722, 485] width 1444 height 697
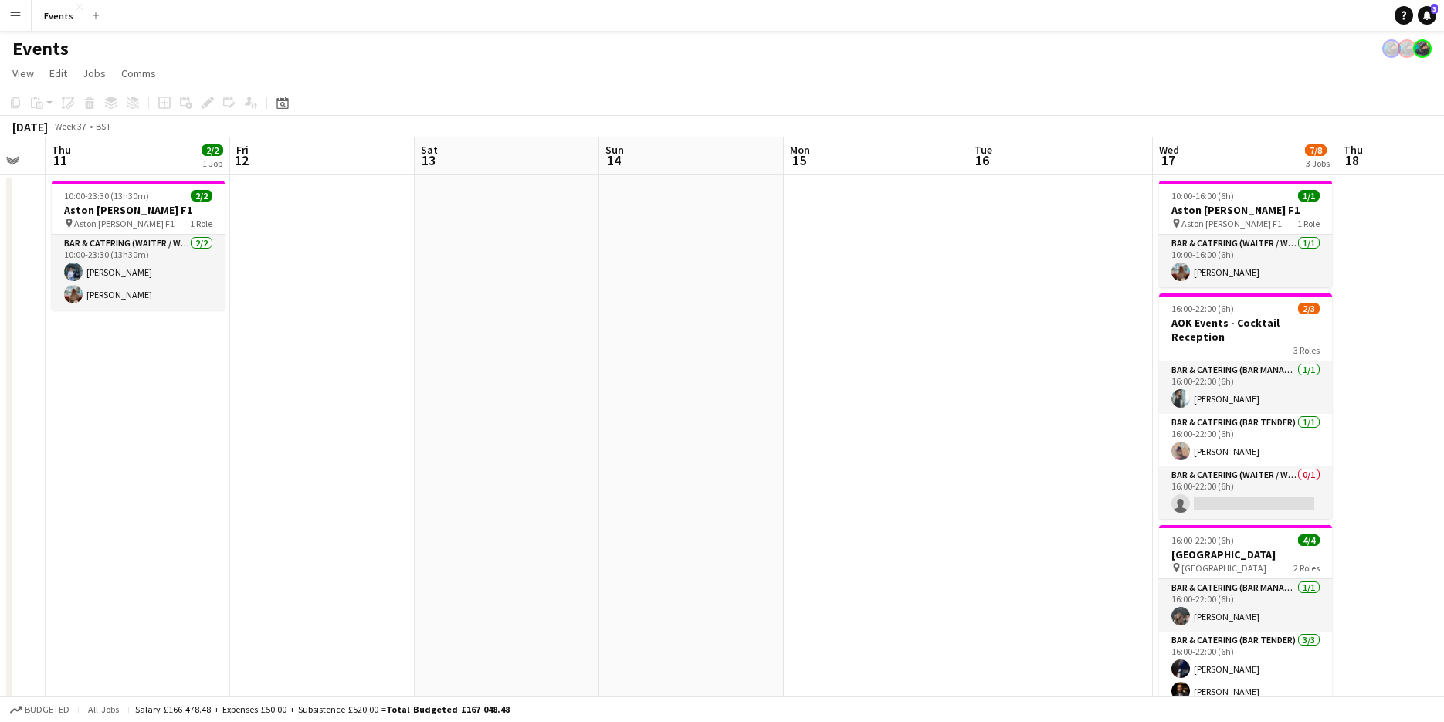
scroll to position [0, 390]
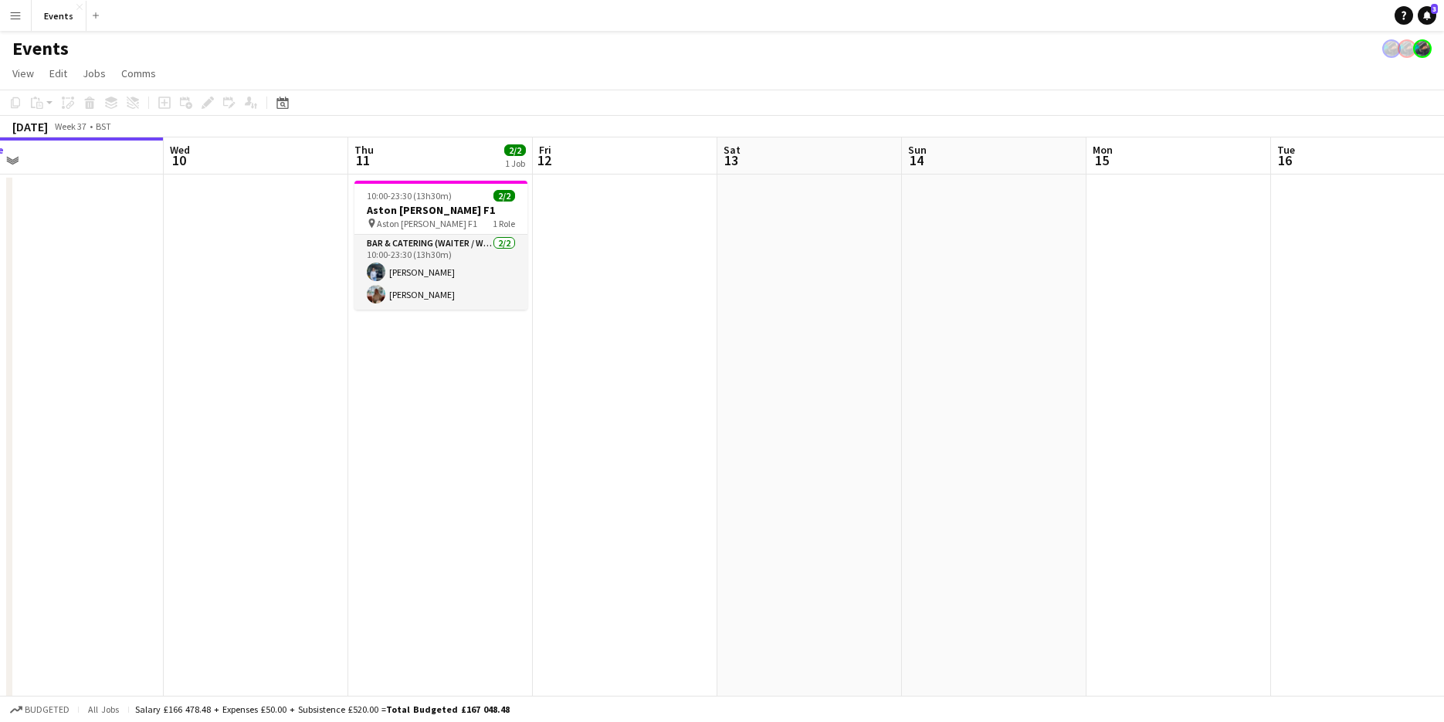
drag, startPoint x: 840, startPoint y: 499, endPoint x: 1007, endPoint y: 429, distance: 180.6
click at [1007, 429] on app-calendar-viewport "Sun 7 3/3 2 Jobs Mon 8 Tue 9 Wed 10 Thu 11 2/2 1 Job Fri 12 Sat 13 Sun 14 Mon 1…" at bounding box center [722, 485] width 1444 height 697
click at [1007, 429] on app-date-cell at bounding box center [994, 468] width 185 height 589
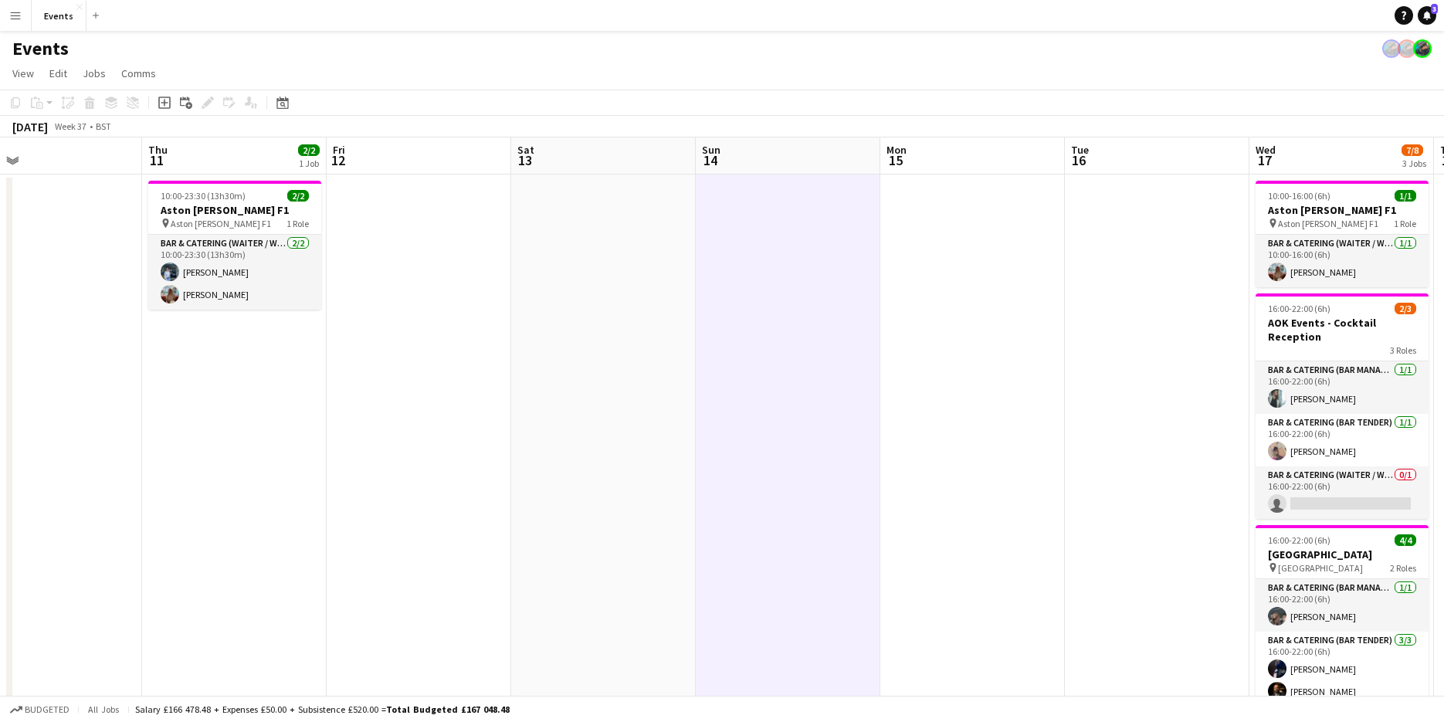
drag, startPoint x: 519, startPoint y: 438, endPoint x: 309, endPoint y: 451, distance: 210.4
click at [309, 451] on app-calendar-viewport "Sun 7 3/3 2 Jobs Mon 8 Tue 9 Wed 10 Thu 11 2/2 1 Job Fri 12 Sat 13 Sun 14 Mon 1…" at bounding box center [722, 485] width 1444 height 697
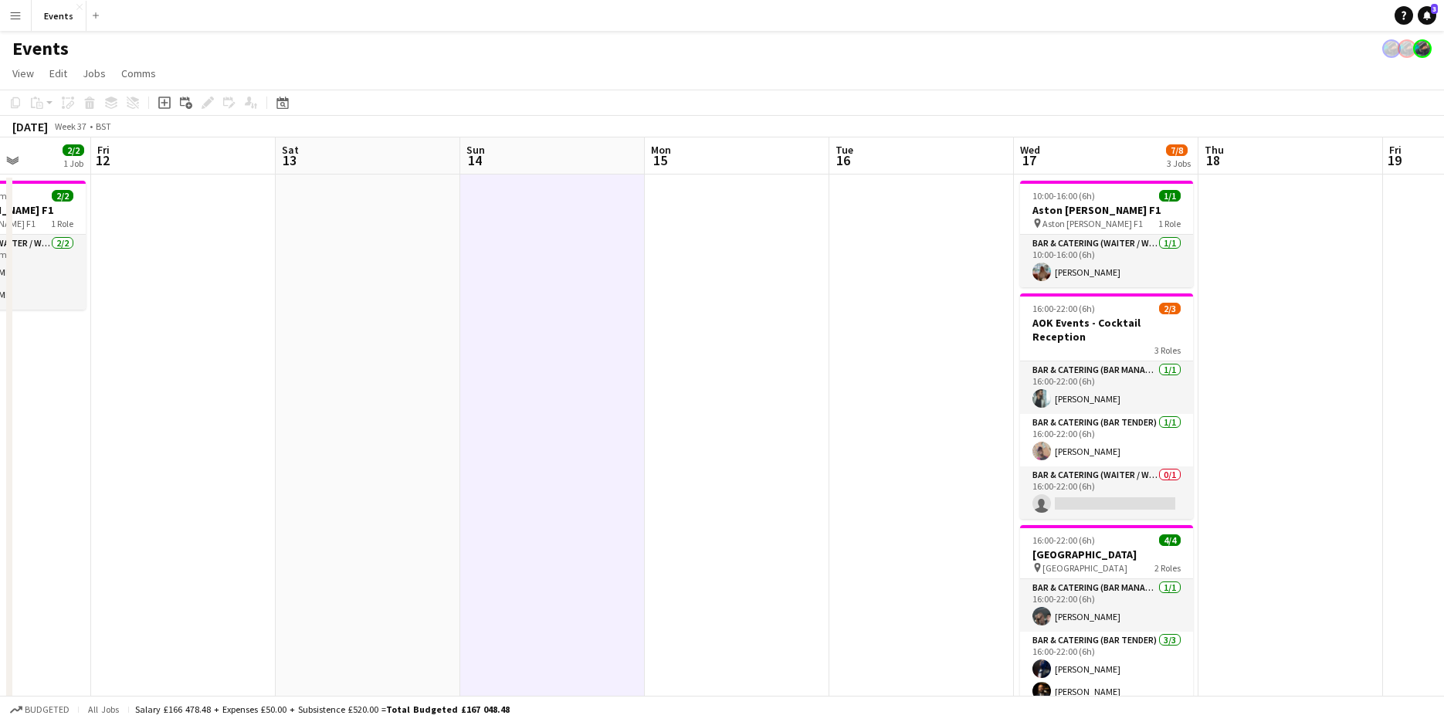
scroll to position [0, 613]
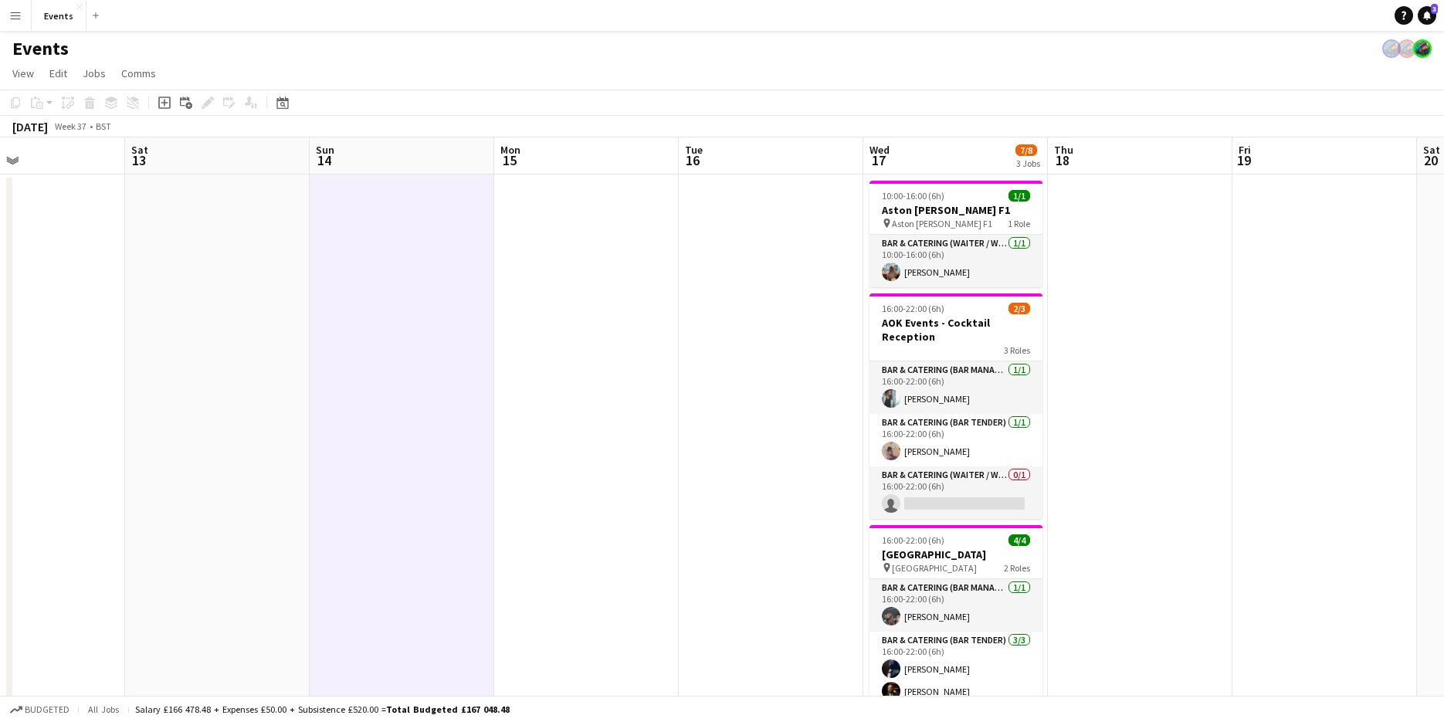
drag, startPoint x: 1034, startPoint y: 300, endPoint x: 316, endPoint y: 352, distance: 719.9
click at [316, 352] on app-calendar-viewport "Tue 9 Wed 10 Thu 11 2/2 1 Job Fri 12 Sat 13 Sun 14 Mon 15 Tue 16 Wed 17 7/8 3 J…" at bounding box center [722, 485] width 1444 height 697
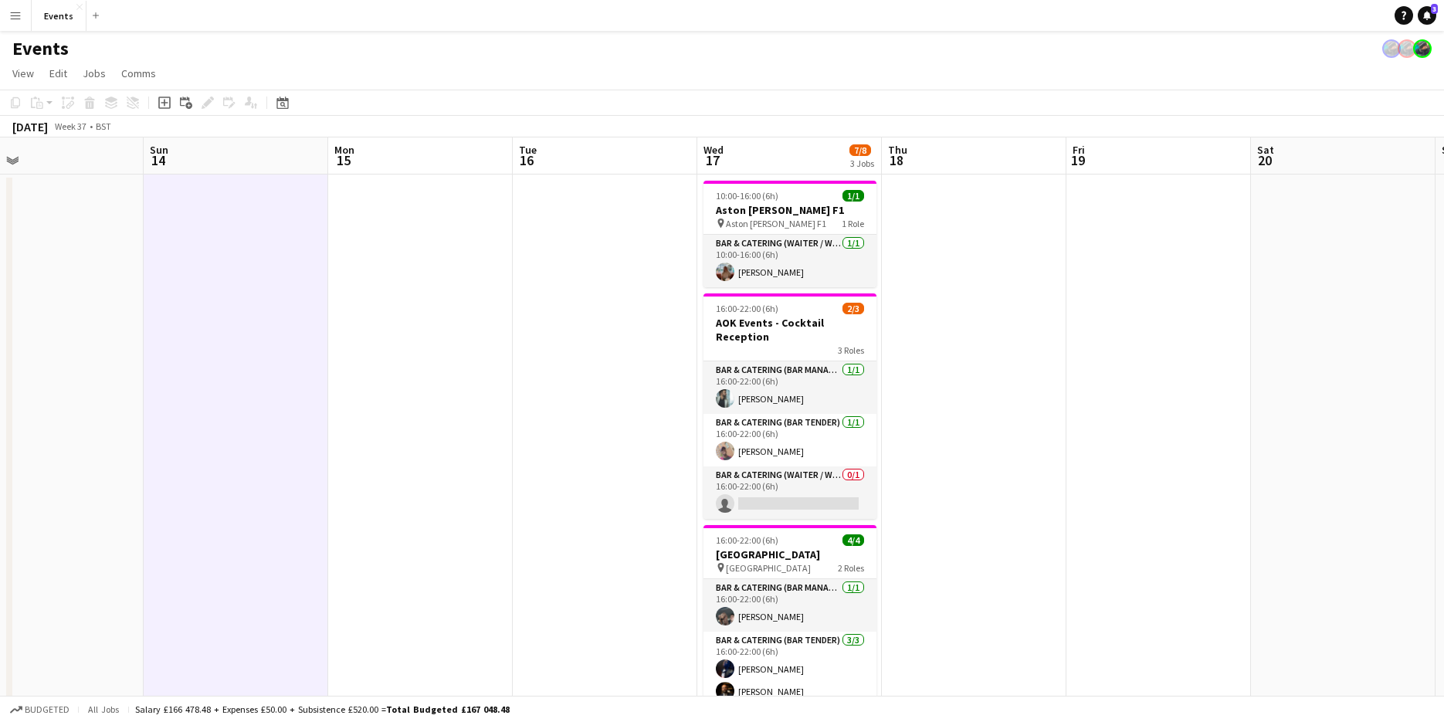
drag, startPoint x: 137, startPoint y: 404, endPoint x: 709, endPoint y: 407, distance: 572.8
click at [709, 407] on app-calendar-viewport "Thu 11 2/2 1 Job Fri 12 Sat 13 Sun 14 Mon 15 Tue 16 Wed 17 7/8 3 Jobs Thu 18 Fr…" at bounding box center [722, 485] width 1444 height 697
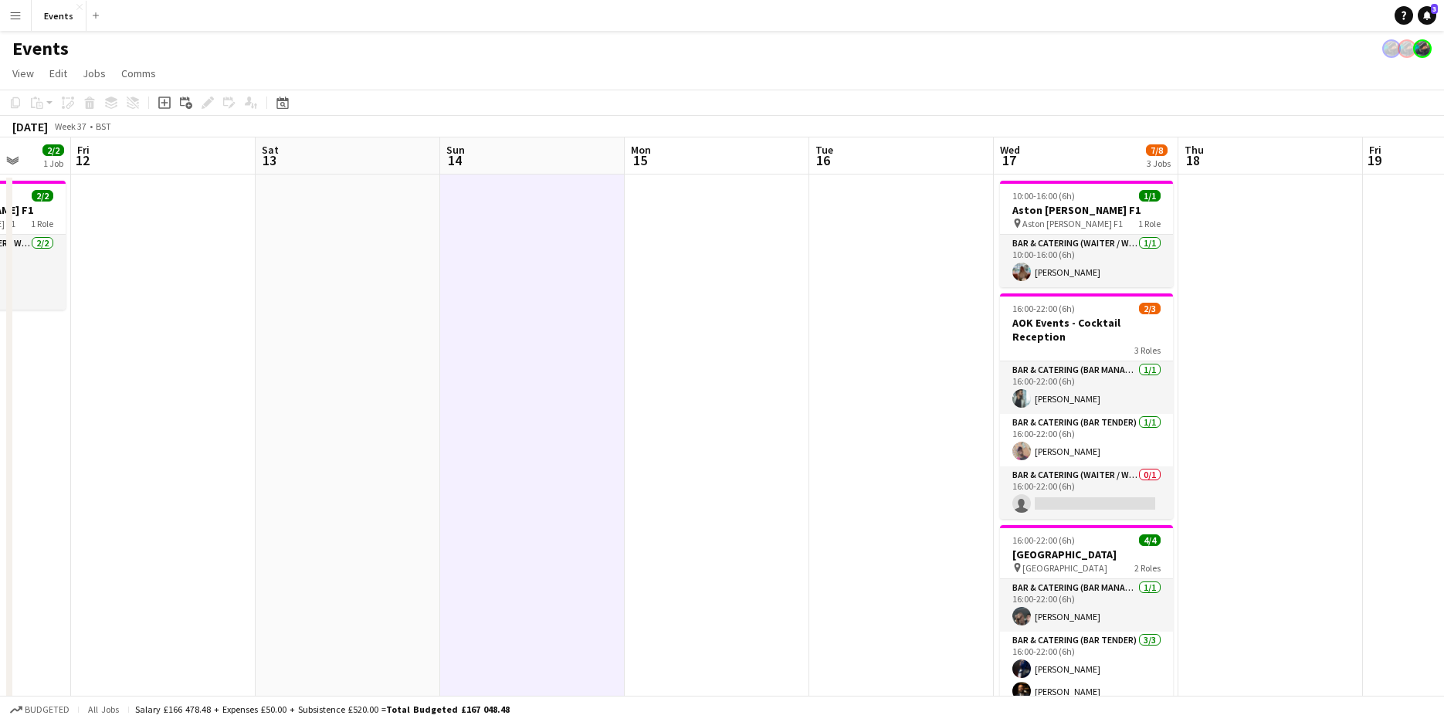
drag, startPoint x: 369, startPoint y: 443, endPoint x: 711, endPoint y: 393, distance: 345.6
click at [753, 411] on app-calendar-viewport "Tue 9 Wed 10 Thu 11 2/2 1 Job Fri 12 Sat 13 Sun 14 Mon 15 Tue 16 Wed 17 7/8 3 J…" at bounding box center [722, 485] width 1444 height 697
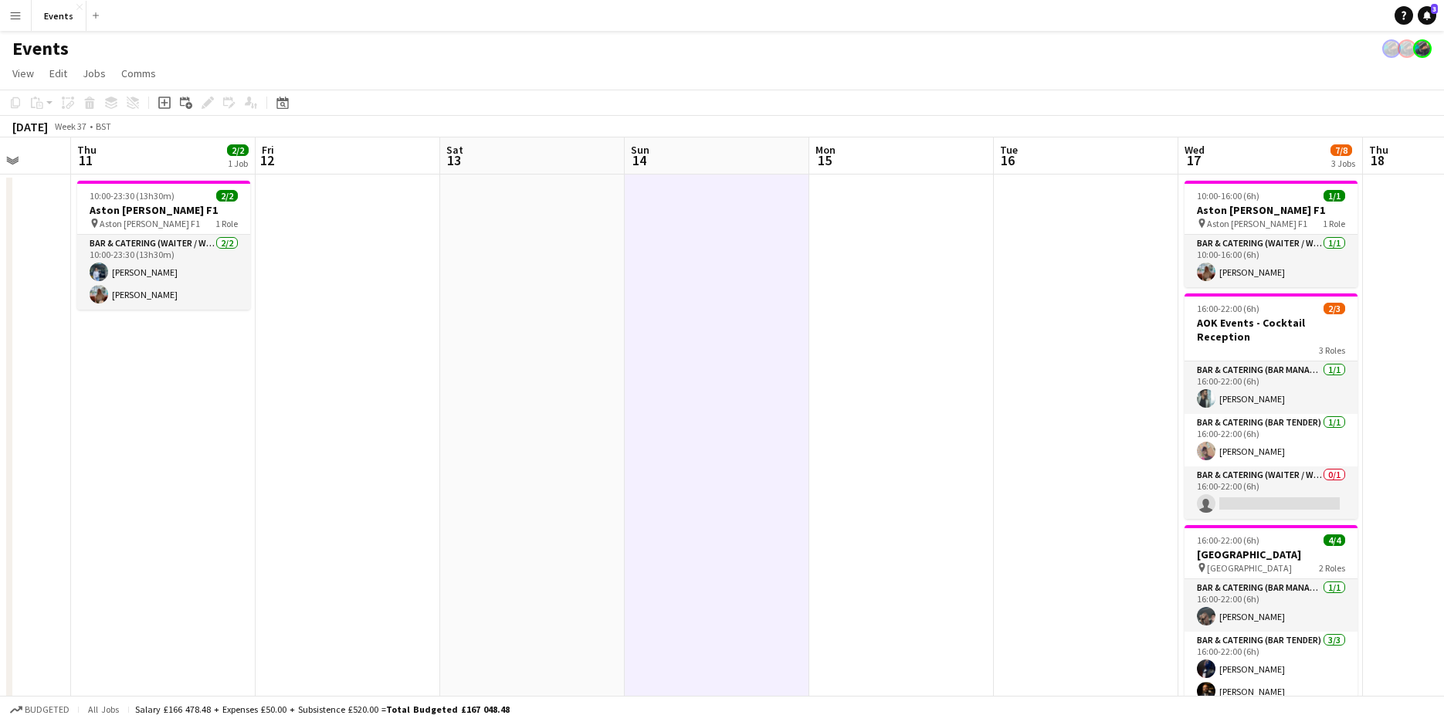
scroll to position [0, 486]
drag, startPoint x: 418, startPoint y: 426, endPoint x: 277, endPoint y: 464, distance: 145.5
click at [277, 464] on app-calendar-viewport "Mon 8 Tue 9 Wed 10 Thu 11 2/2 1 Job Fri 12 Sat 13 Sun 14 Mon 15 Tue 16 Wed 17 7…" at bounding box center [722, 485] width 1444 height 697
click at [129, 519] on app-date-cell "10:00-23:30 (13h30m) 2/2 Aston Martin F1 pin Aston Martin F1 1 Role Bar & Cater…" at bounding box center [160, 468] width 185 height 589
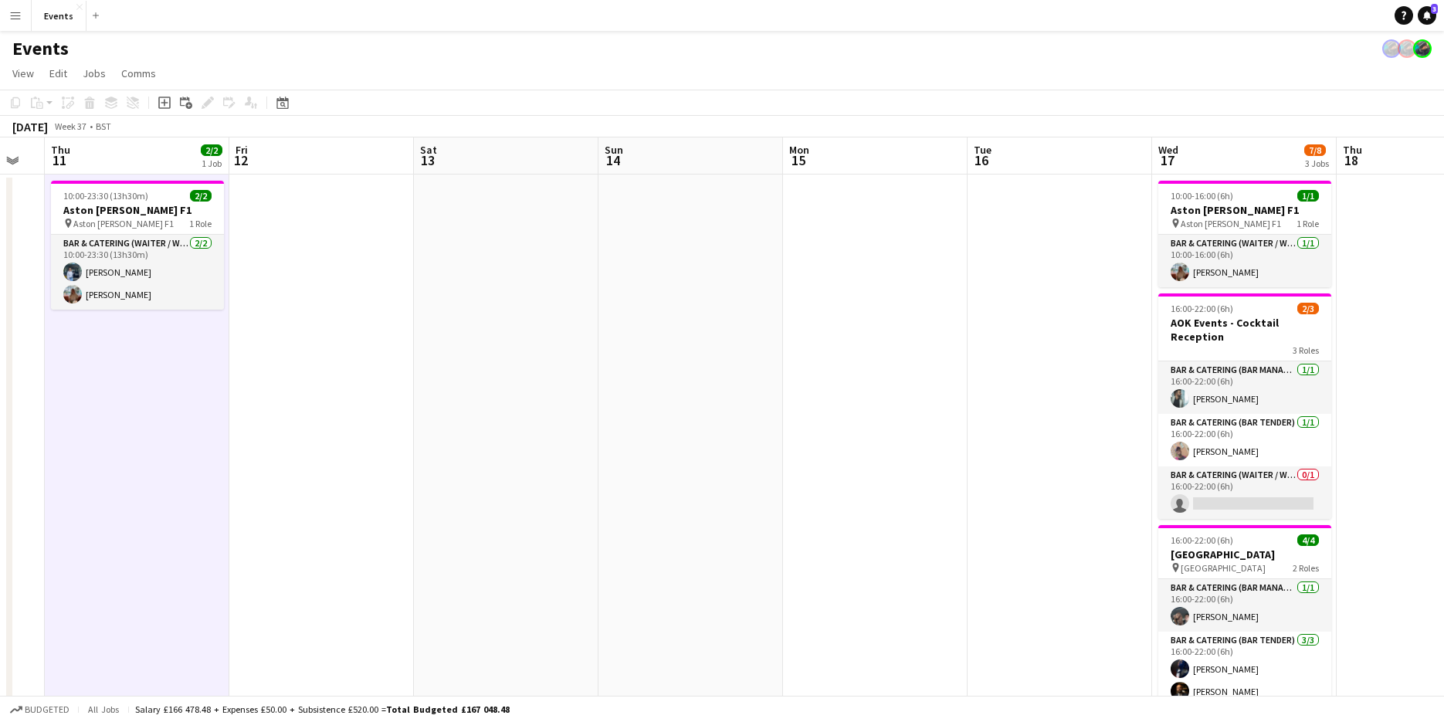
scroll to position [0, 507]
drag, startPoint x: 876, startPoint y: 496, endPoint x: 855, endPoint y: 493, distance: 21.8
click at [855, 493] on app-calendar-viewport "Mon 8 Tue 9 Wed 10 Thu 11 2/2 1 Job Fri 12 Sat 13 Sun 14 Mon 15 Tue 16 Wed 17 7…" at bounding box center [722, 485] width 1444 height 697
click at [79, 294] on app-user-avatar at bounding box center [74, 294] width 19 height 19
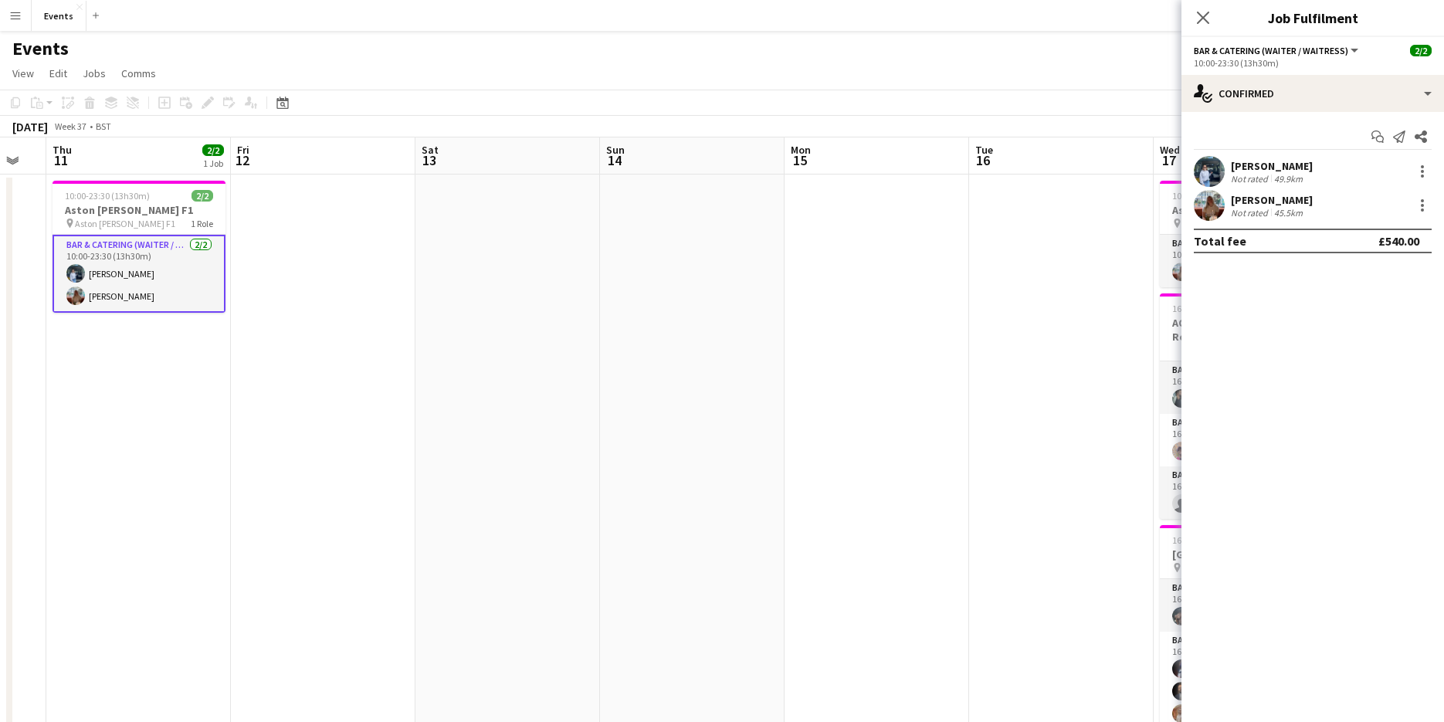
click at [259, 299] on app-date-cell at bounding box center [323, 468] width 185 height 589
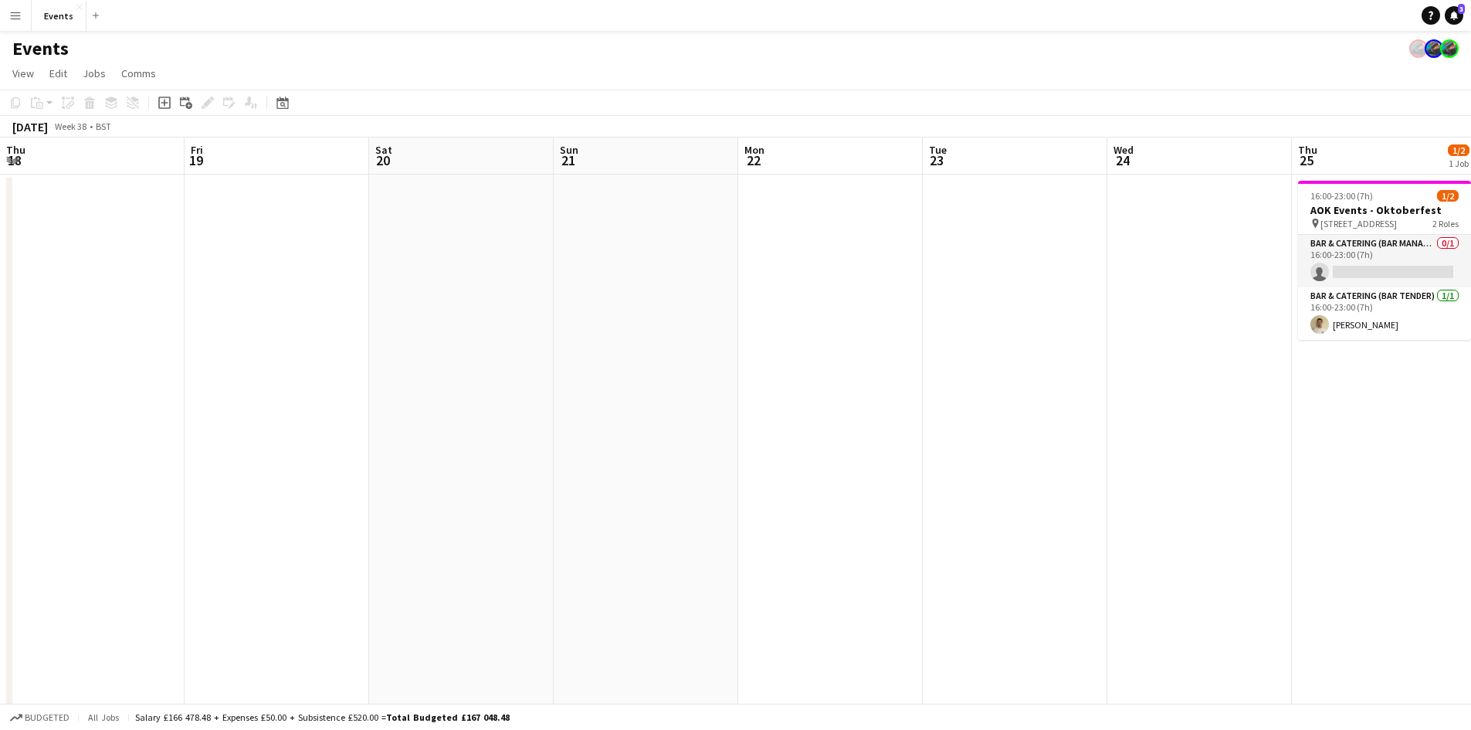
scroll to position [0, 465]
